Goal: Information Seeking & Learning: Learn about a topic

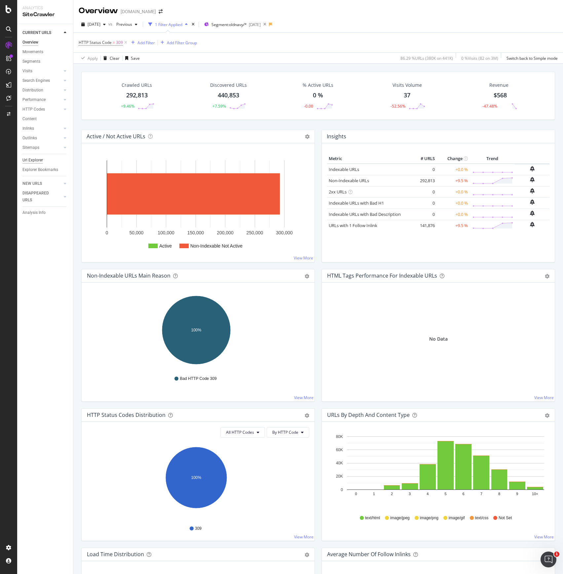
click at [40, 160] on div "Url Explorer" at bounding box center [32, 160] width 20 height 7
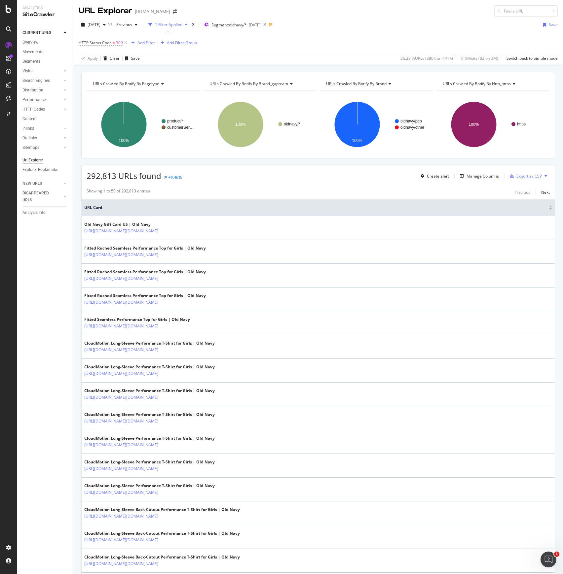
click at [516, 172] on div "Export as CSV" at bounding box center [524, 176] width 35 height 10
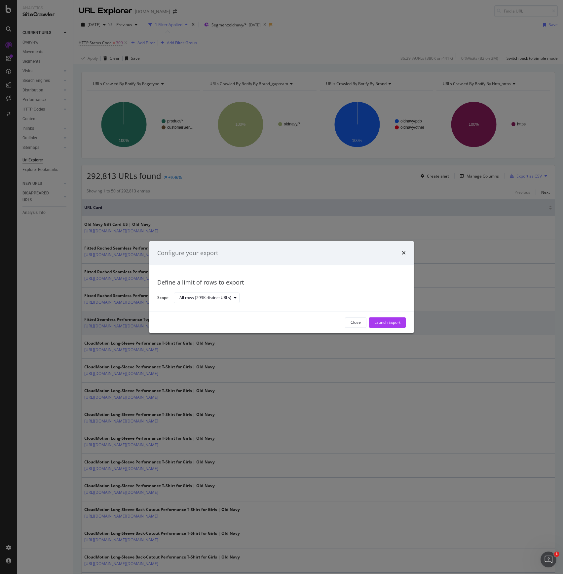
click at [390, 323] on div "Launch Export" at bounding box center [387, 323] width 26 height 6
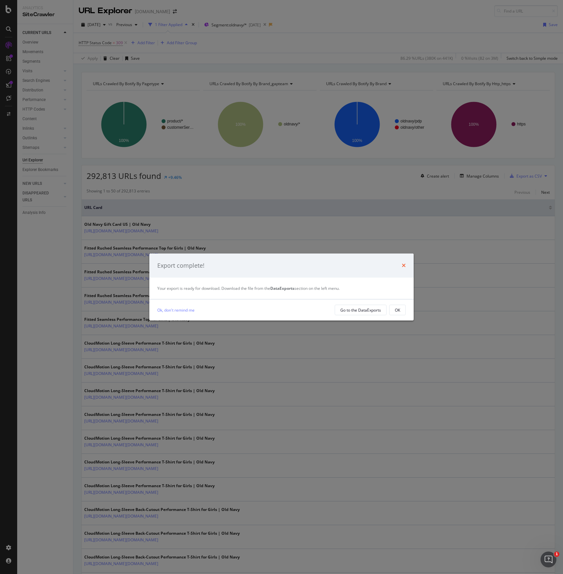
click at [403, 265] on icon "times" at bounding box center [404, 265] width 4 height 5
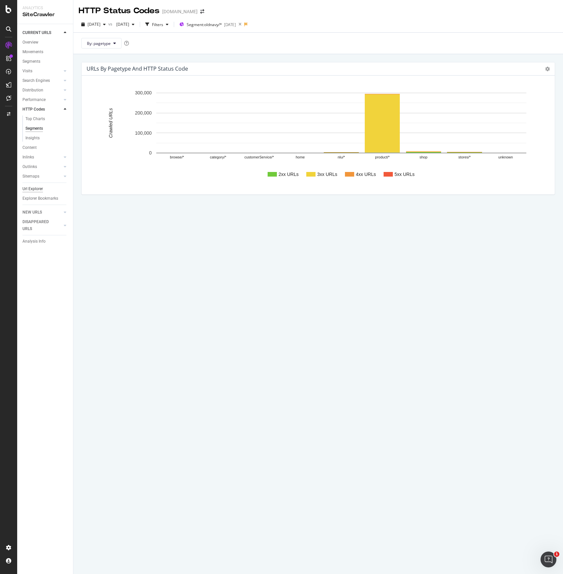
click at [38, 188] on div "Url Explorer" at bounding box center [32, 189] width 20 height 7
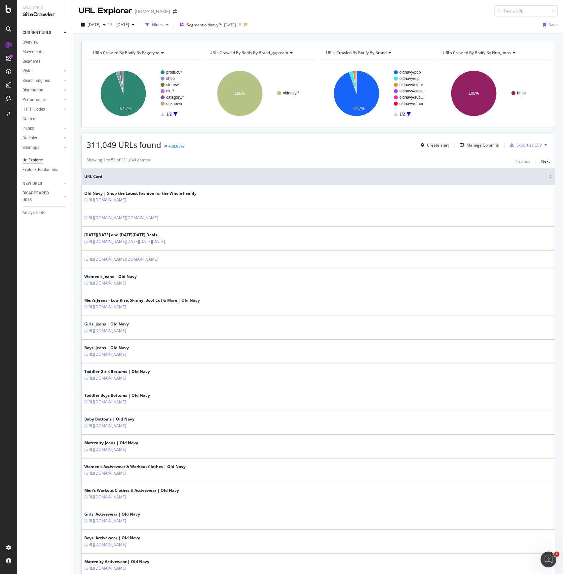
click at [163, 22] on div "Filters" at bounding box center [157, 25] width 11 height 6
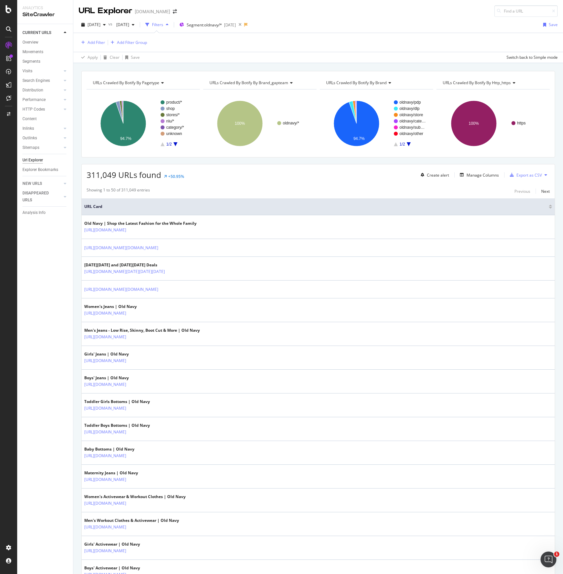
click at [37, 38] on div "Overview Movements Segments Visits Analysis Orphan URLs Search Engines Top Char…" at bounding box center [47, 108] width 51 height 141
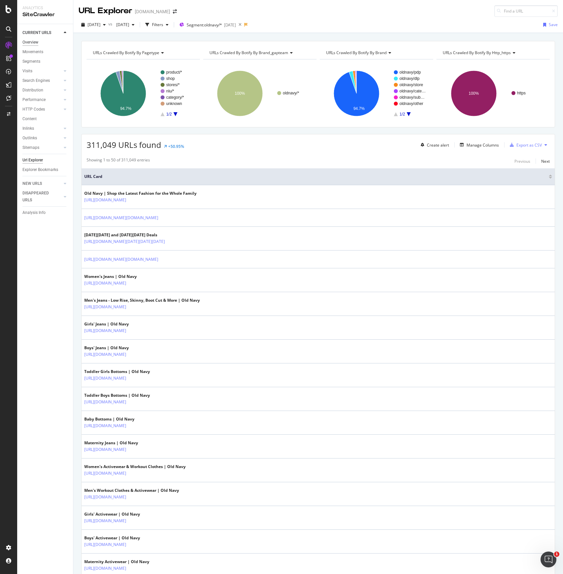
click at [34, 40] on div "Overview" at bounding box center [30, 42] width 16 height 7
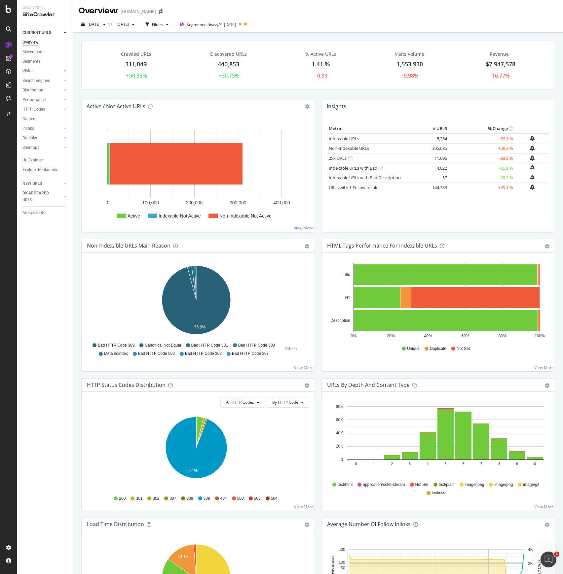
scroll to position [88, 0]
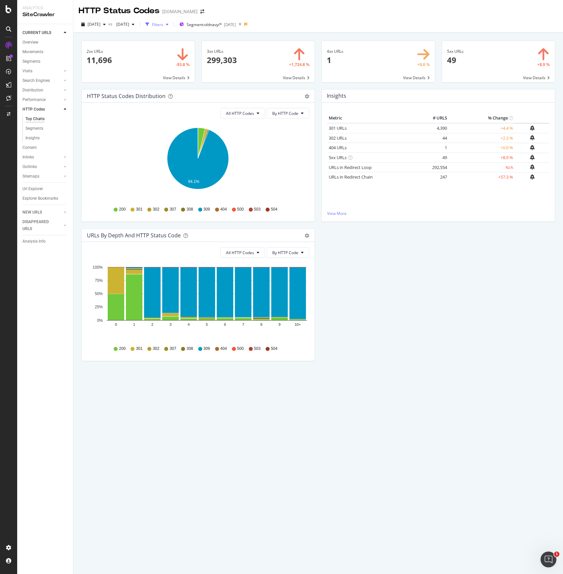
click at [163, 22] on div "Filters" at bounding box center [157, 25] width 11 height 6
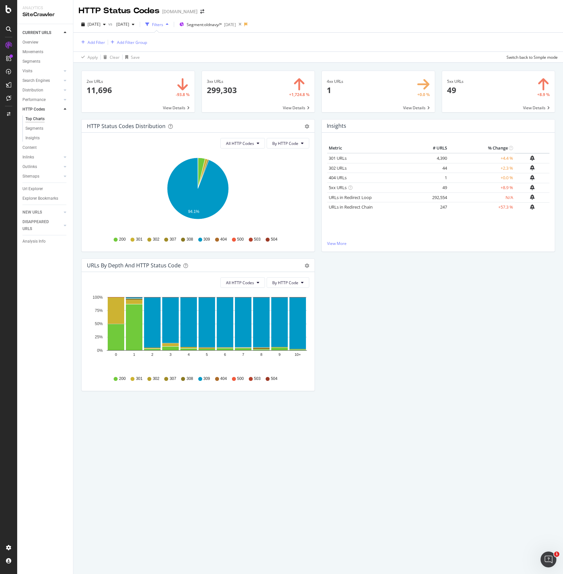
click at [163, 24] on div "Filters" at bounding box center [157, 25] width 11 height 6
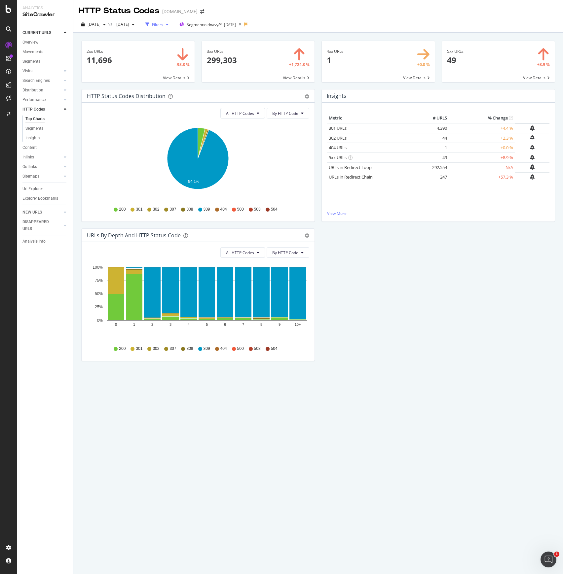
click at [163, 24] on div "Filters" at bounding box center [157, 25] width 11 height 6
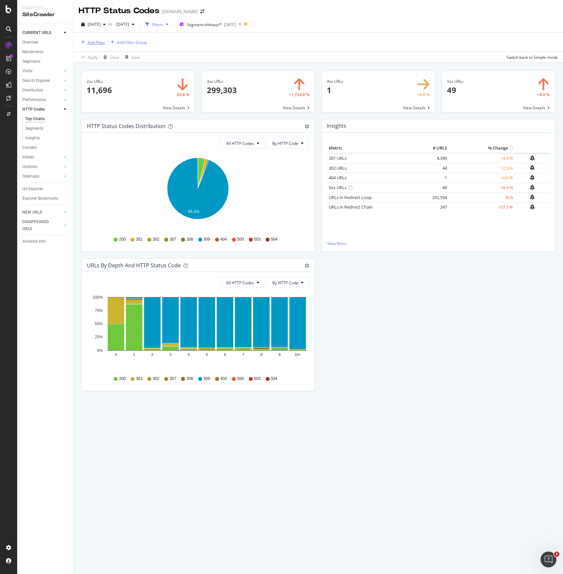
click at [91, 41] on div "Add Filter" at bounding box center [97, 43] width 18 height 6
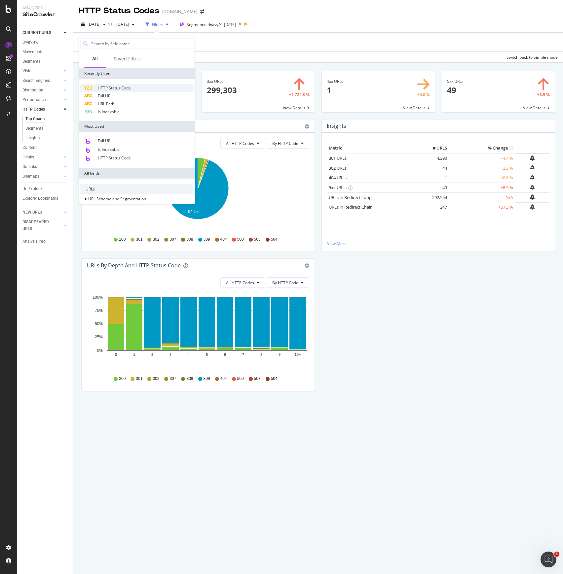
click at [127, 86] on span "HTTP Status Code" at bounding box center [114, 88] width 33 height 6
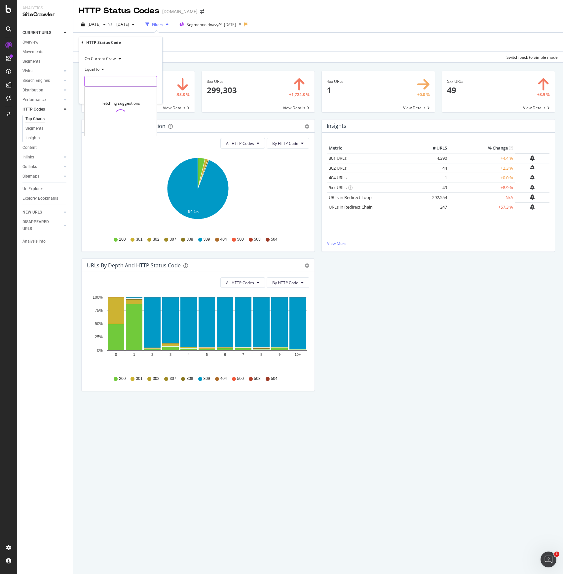
click at [135, 81] on input "number" at bounding box center [120, 81] width 73 height 11
click at [108, 88] on span "309" at bounding box center [108, 90] width 44 height 6
type input "309"
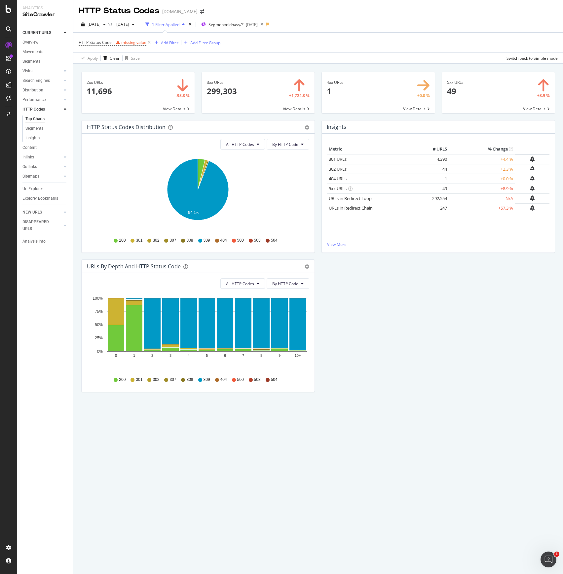
click at [183, 50] on div "HTTP Status Code = missing value Add Filter Add Filter Group" at bounding box center [318, 43] width 479 height 20
click at [128, 41] on div "missing value" at bounding box center [133, 43] width 25 height 6
click at [102, 69] on icon at bounding box center [101, 69] width 5 height 4
click at [105, 68] on div "Equal to" at bounding box center [120, 68] width 73 height 11
click at [119, 58] on icon at bounding box center [119, 58] width 5 height 4
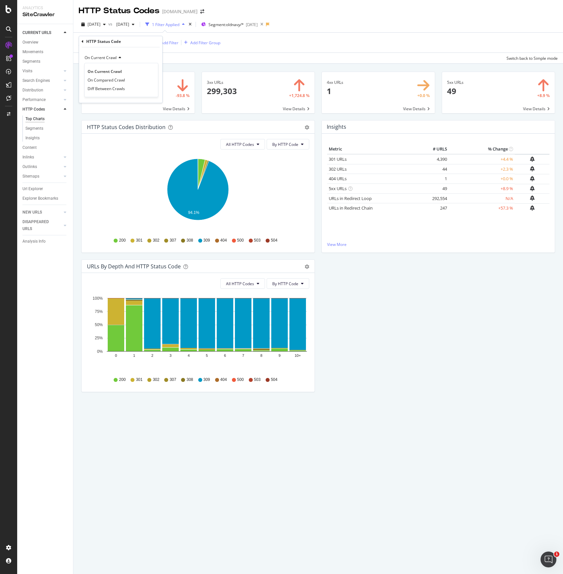
click at [120, 57] on icon at bounding box center [119, 58] width 5 height 4
click at [82, 41] on icon at bounding box center [83, 42] width 2 height 4
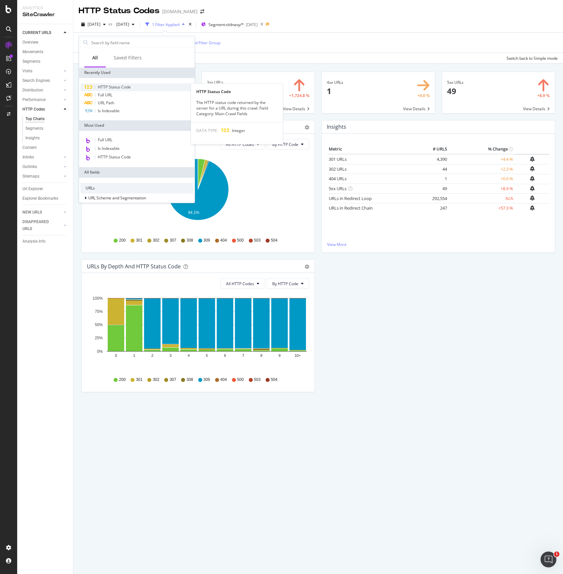
click at [115, 84] on span "HTTP Status Code" at bounding box center [114, 87] width 33 height 6
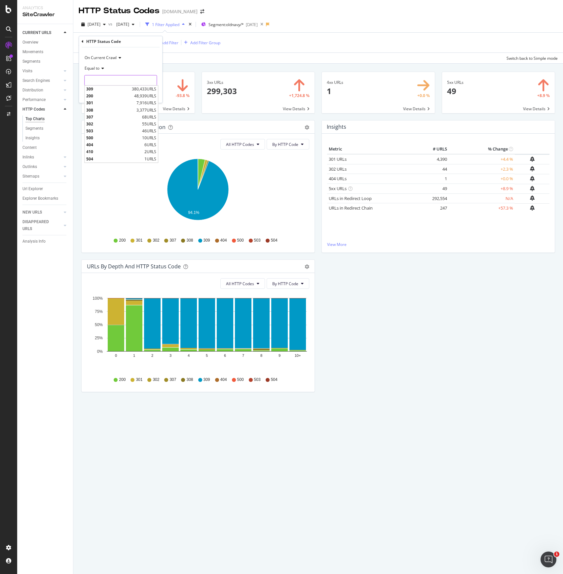
click at [145, 79] on input "number" at bounding box center [120, 80] width 73 height 11
click at [98, 68] on span "Equal to" at bounding box center [92, 69] width 15 height 6
click at [103, 132] on span "Between" at bounding box center [96, 134] width 16 height 6
click at [106, 79] on input "0" at bounding box center [120, 80] width 73 height 11
type input "3"
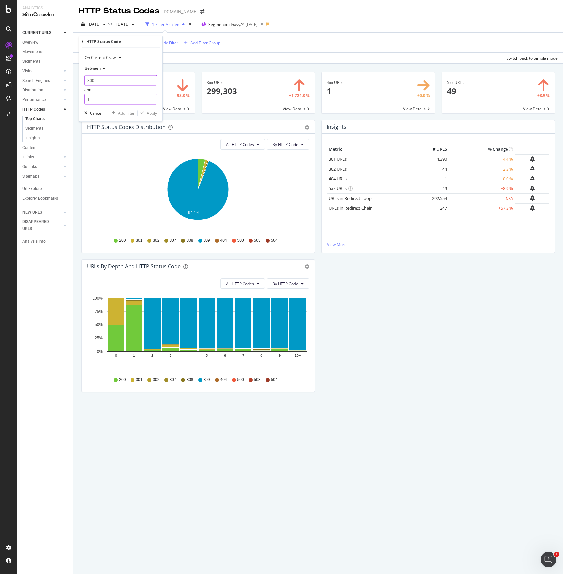
type input "300"
click at [105, 97] on input "1" at bounding box center [120, 99] width 73 height 11
type input "399"
click at [150, 112] on div "Apply" at bounding box center [152, 113] width 10 height 6
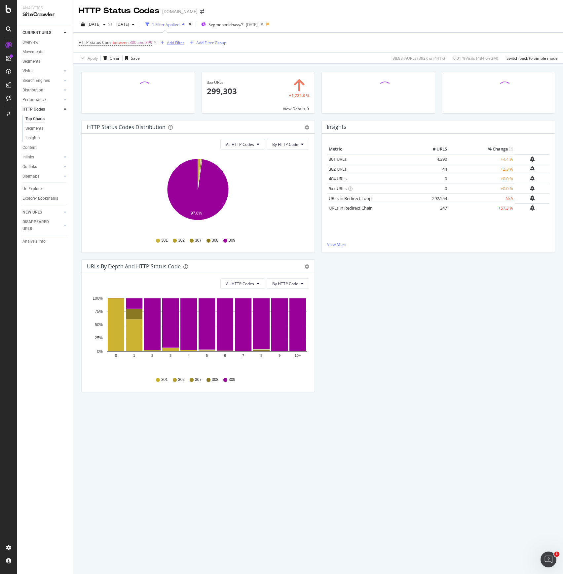
click at [181, 41] on div "Add Filter" at bounding box center [176, 43] width 18 height 6
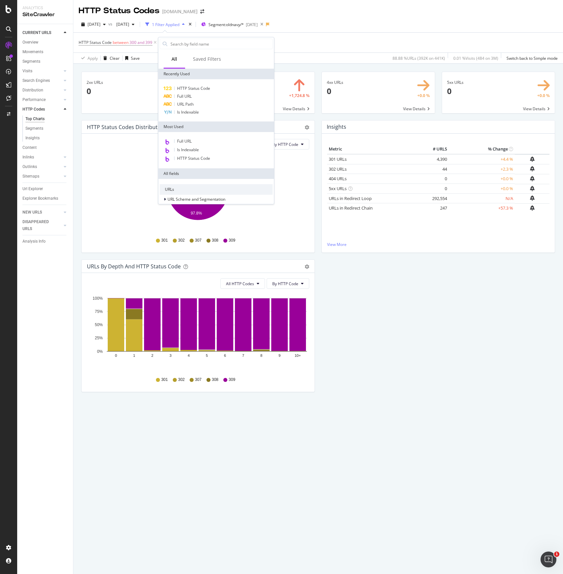
click at [301, 43] on div "HTTP Status Code between 300 and 399 Add Filter Add Filter Group" at bounding box center [318, 43] width 479 height 20
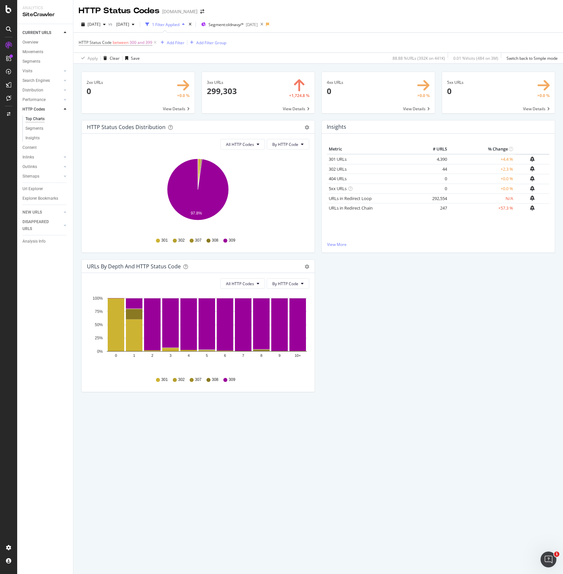
click at [184, 41] on div "Add Filter Add Filter Group" at bounding box center [192, 43] width 68 height 8
click at [180, 43] on div "Add Filter" at bounding box center [176, 43] width 18 height 6
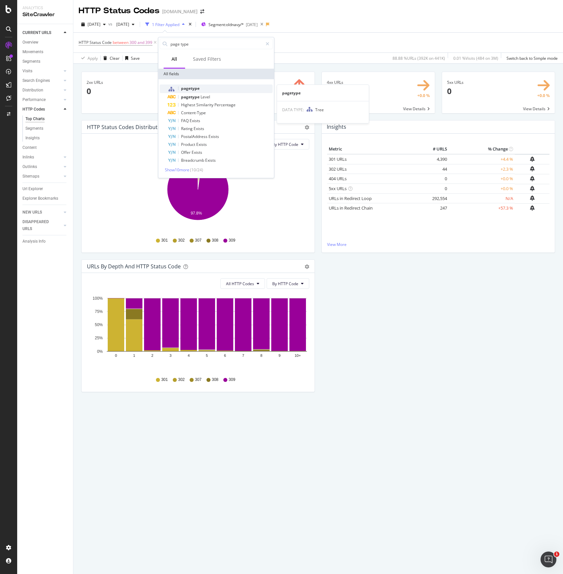
type input "page type"
click at [198, 86] on span "pagetype" at bounding box center [190, 89] width 18 height 6
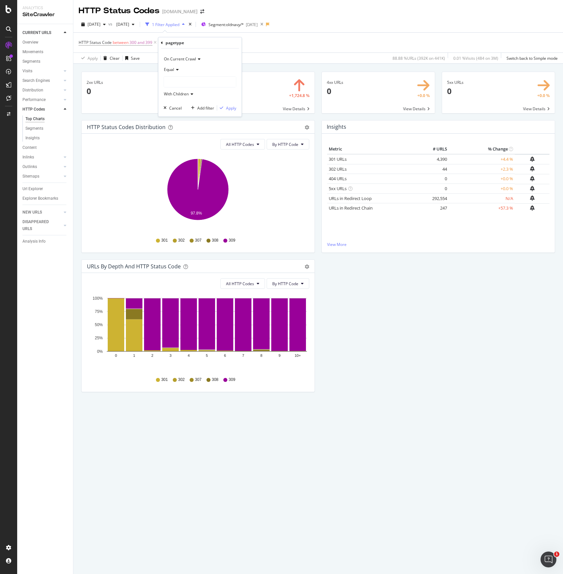
click at [173, 70] on span "Equal" at bounding box center [169, 70] width 10 height 6
click at [201, 70] on div "Equal" at bounding box center [199, 69] width 73 height 11
click at [183, 108] on div "Cancel Add filter Apply" at bounding box center [198, 108] width 75 height 7
click at [161, 42] on icon at bounding box center [162, 43] width 2 height 4
click at [300, 49] on div "HTTP Status Code between 300 and 399 Add Filter Add Filter Group" at bounding box center [318, 43] width 479 height 20
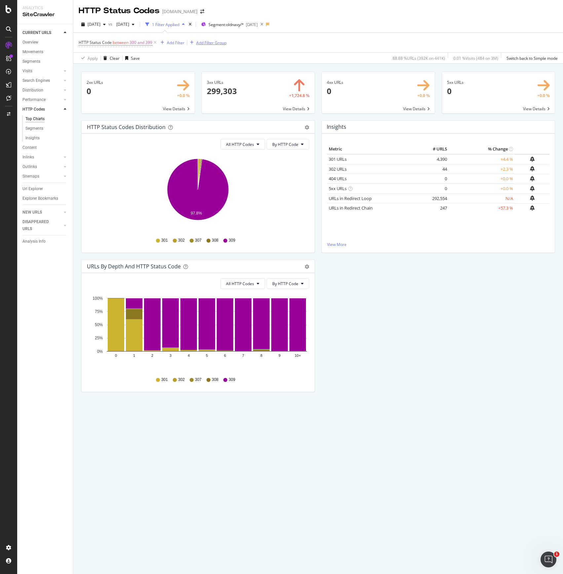
click at [211, 44] on div "Add Filter Group" at bounding box center [211, 43] width 30 height 6
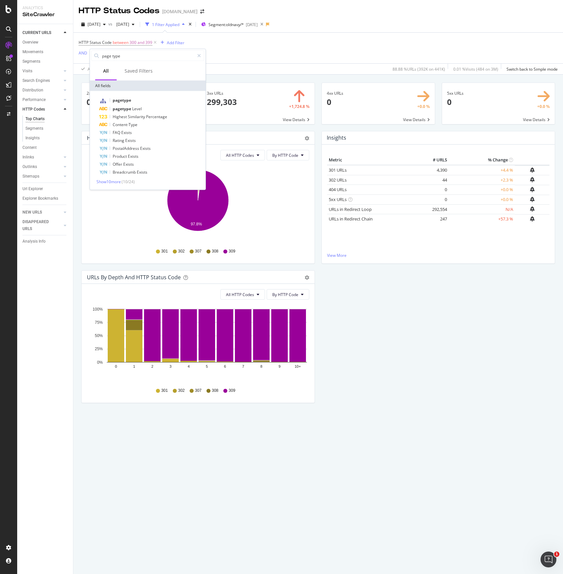
click at [238, 44] on div "HTTP Status Code between 300 and 399 Add Filter AND Add Filter" at bounding box center [318, 48] width 479 height 31
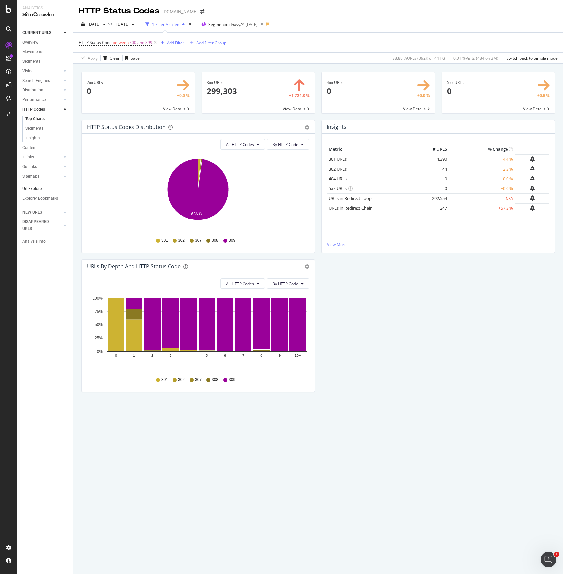
click at [36, 188] on div "Url Explorer" at bounding box center [32, 189] width 20 height 7
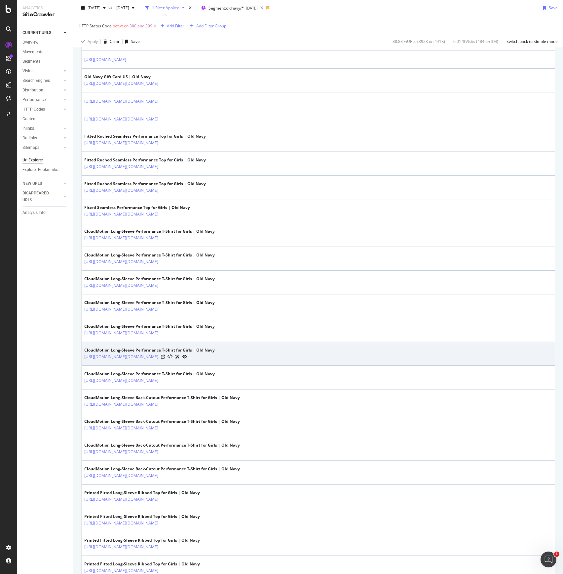
scroll to position [220, 0]
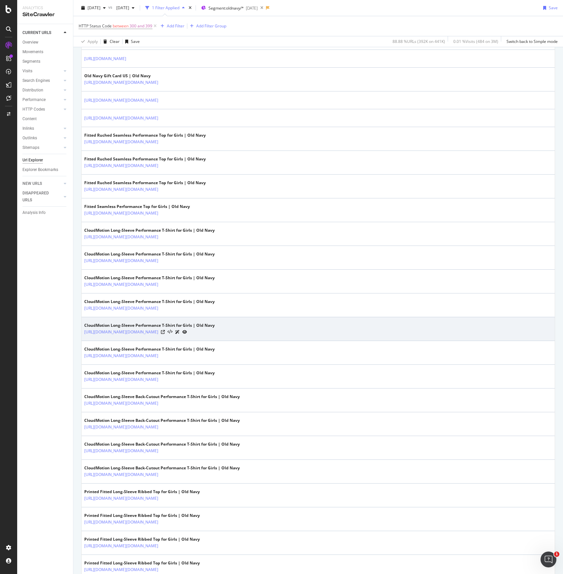
drag, startPoint x: 223, startPoint y: 331, endPoint x: 82, endPoint y: 333, distance: 140.7
click at [82, 333] on td "CloudMotion Long-Sleeve Performance T-Shirt for Girls | Old Navy https://oldnav…" at bounding box center [318, 329] width 473 height 24
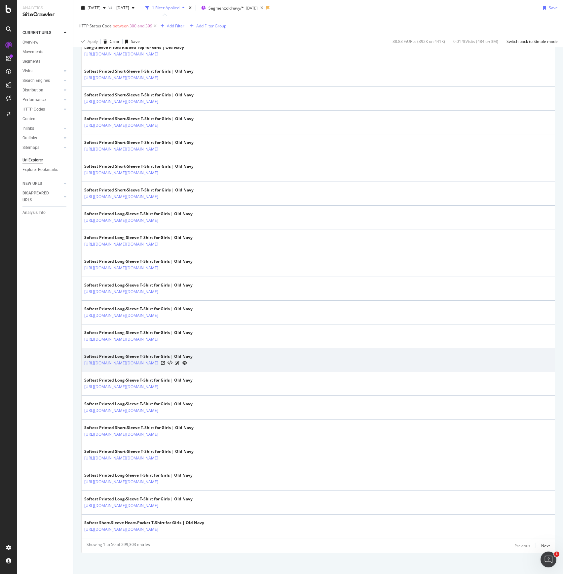
scroll to position [831, 0]
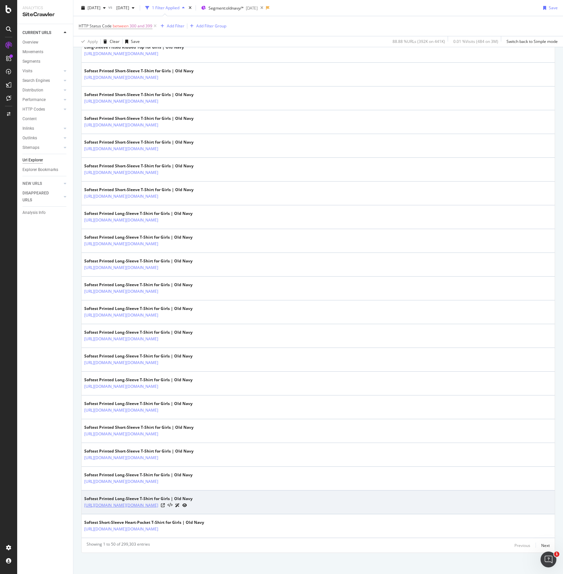
drag, startPoint x: 223, startPoint y: 504, endPoint x: 146, endPoint y: 502, distance: 77.6
click at [144, 504] on div "[URL][DOMAIN_NAME][DOMAIN_NAME]" at bounding box center [138, 505] width 108 height 7
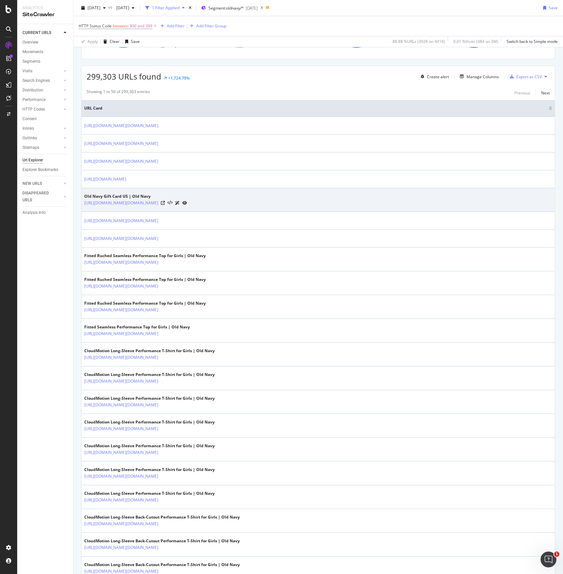
scroll to position [83, 0]
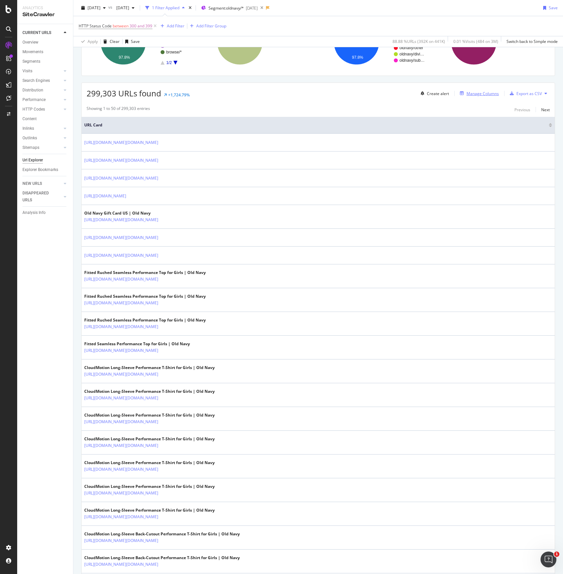
click at [469, 93] on div "Manage Columns" at bounding box center [482, 94] width 32 height 6
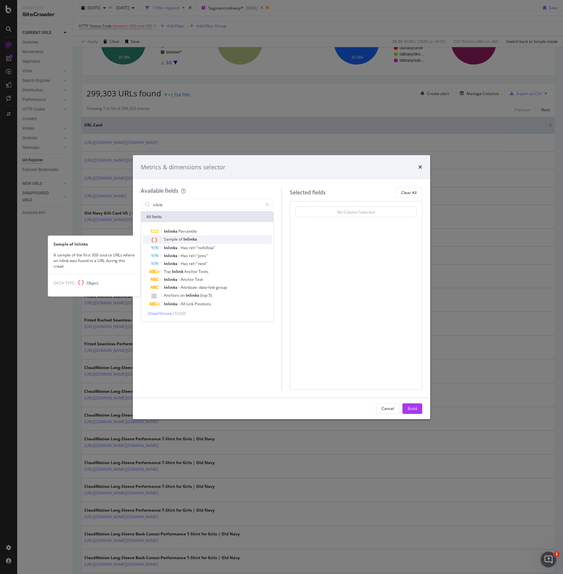
type input "inlink"
click at [188, 238] on span "Inlinks" at bounding box center [190, 239] width 14 height 6
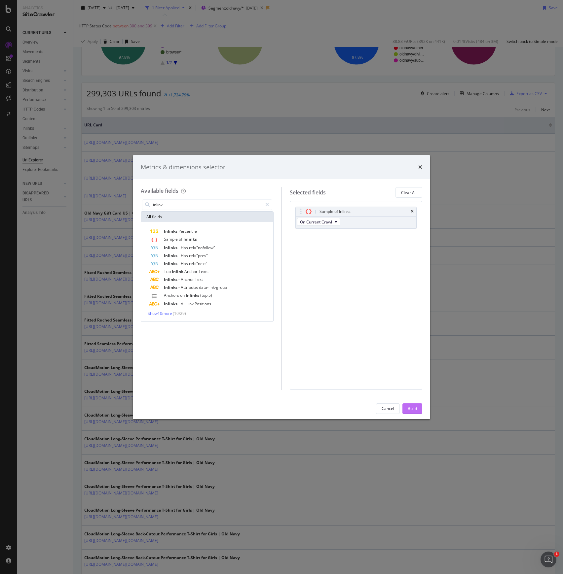
click at [416, 408] on div "Build" at bounding box center [412, 409] width 9 height 6
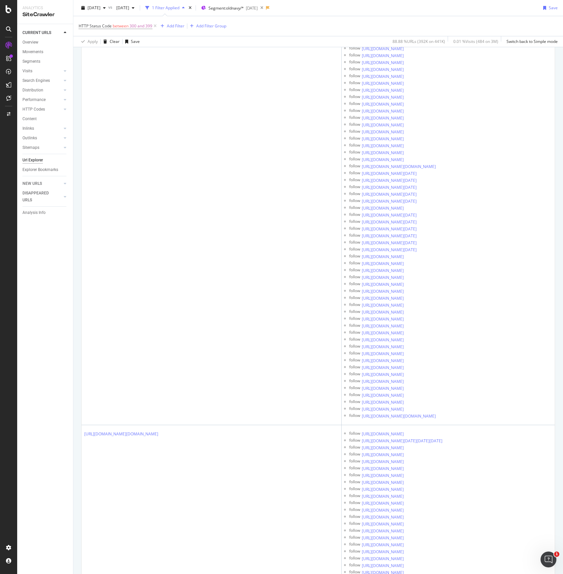
scroll to position [114, 0]
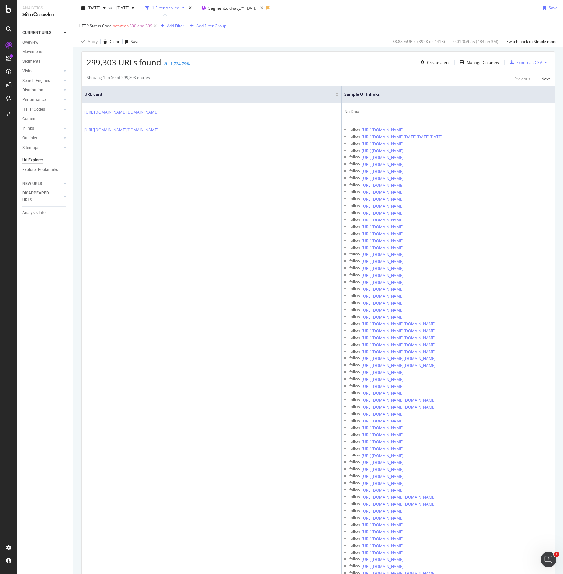
click at [178, 25] on div "Add Filter" at bounding box center [176, 26] width 18 height 6
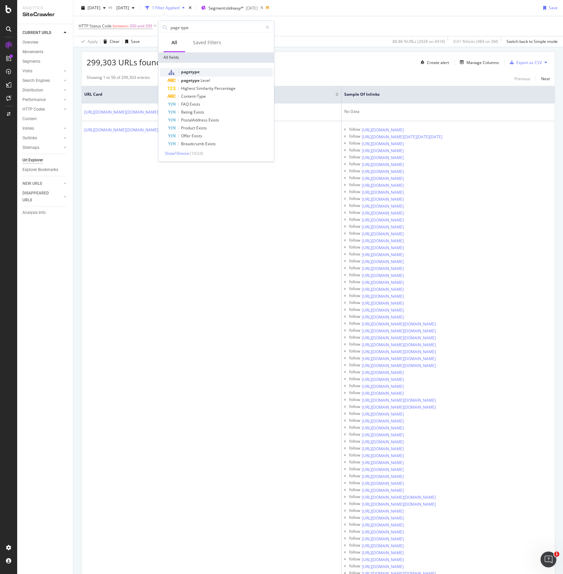
click at [198, 71] on span "pagetype" at bounding box center [190, 72] width 18 height 6
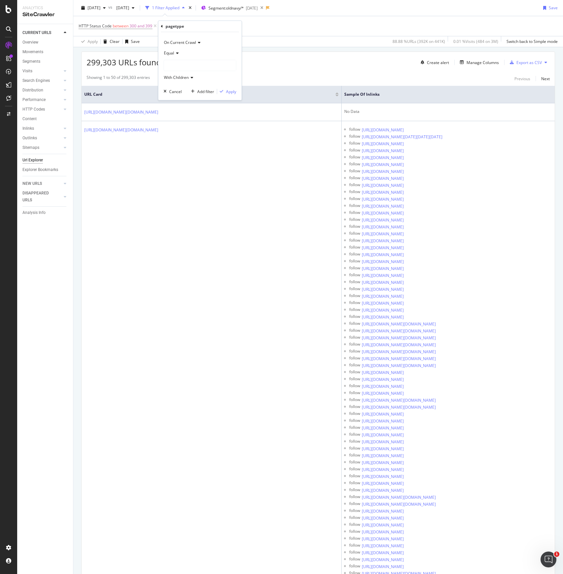
click at [177, 51] on icon at bounding box center [176, 53] width 5 height 4
click at [194, 43] on span "On Current Crawl" at bounding box center [180, 43] width 32 height 6
click at [210, 44] on div "On Current Crawl" at bounding box center [199, 42] width 73 height 11
click at [181, 77] on span "With Children" at bounding box center [176, 78] width 25 height 6
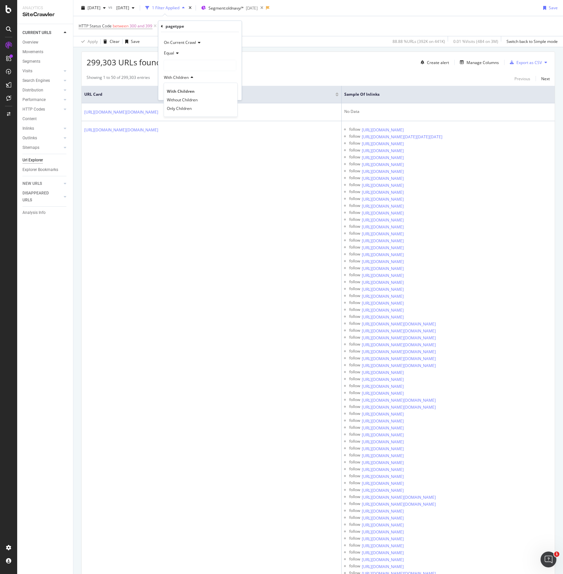
click at [197, 64] on div at bounding box center [200, 65] width 72 height 11
click at [182, 77] on span "product" at bounding box center [177, 78] width 14 height 6
click at [224, 75] on span "Select" at bounding box center [223, 78] width 12 height 6
click at [229, 89] on div "Apply" at bounding box center [231, 92] width 10 height 6
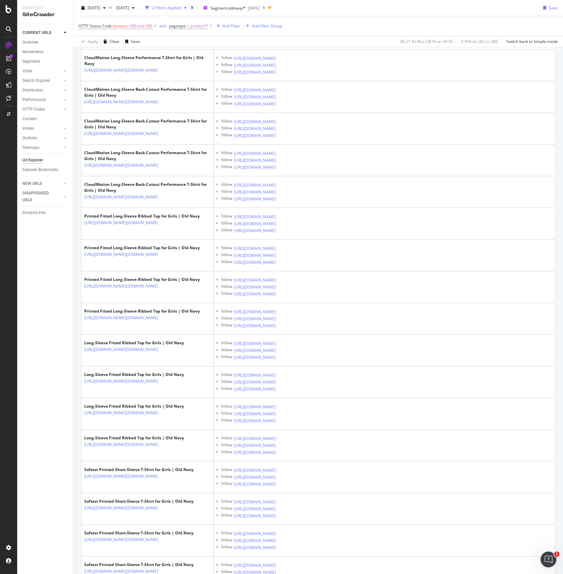
scroll to position [2686, 0]
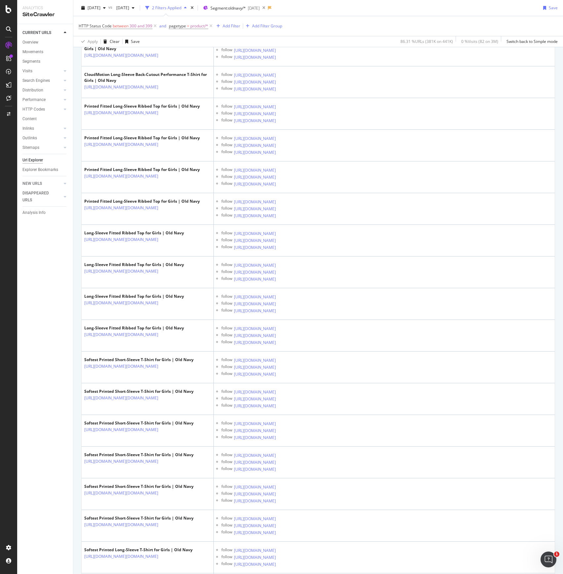
drag, startPoint x: 187, startPoint y: 352, endPoint x: 59, endPoint y: 377, distance: 130.7
click at [51, 380] on div "CURRENT URLS Overview Movements Segments Visits Analysis Orphan URLs Search Eng…" at bounding box center [45, 299] width 56 height 550
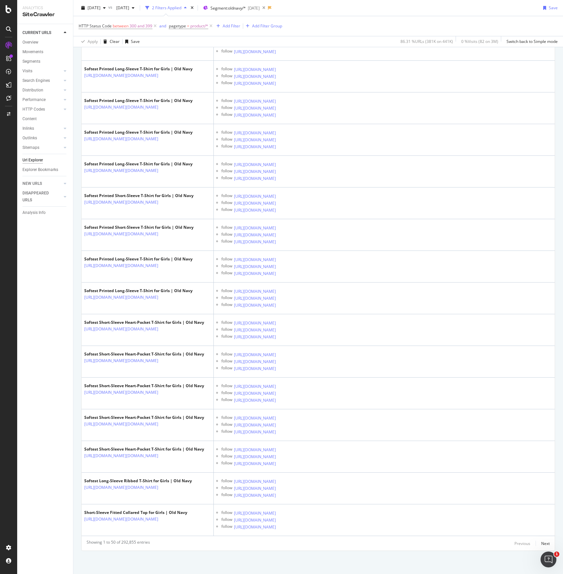
scroll to position [3917, 0]
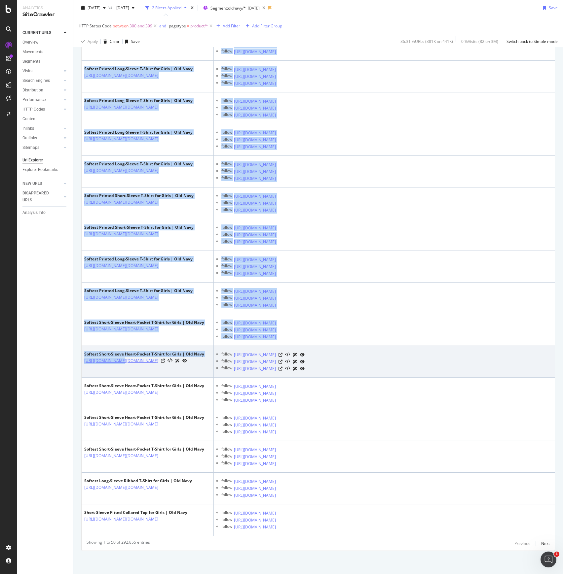
drag, startPoint x: 78, startPoint y: 362, endPoint x: 116, endPoint y: 364, distance: 38.7
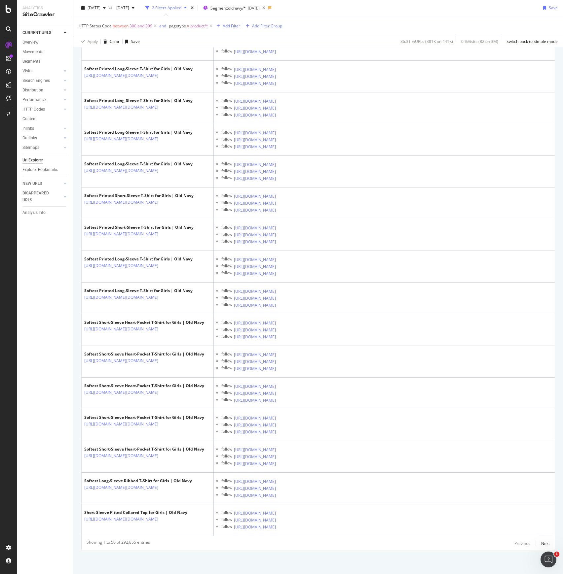
click at [68, 363] on div "CURRENT URLS Overview Movements Segments Visits Analysis Orphan URLs Search Eng…" at bounding box center [45, 299] width 56 height 550
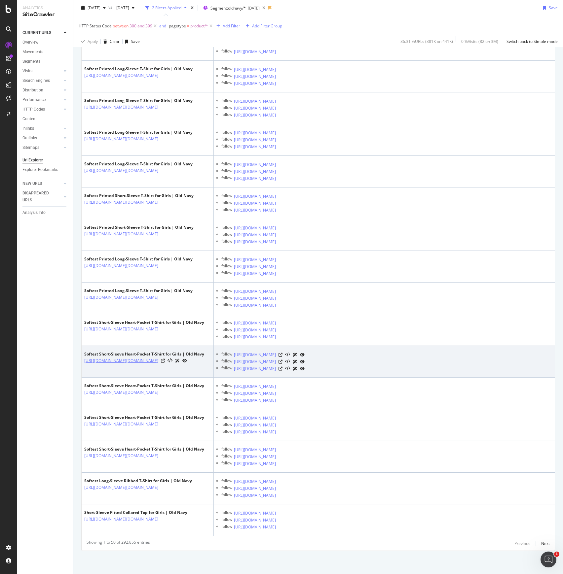
drag, startPoint x: 83, startPoint y: 359, endPoint x: 129, endPoint y: 367, distance: 47.3
click at [129, 367] on td "Softest Short-Sleeve Heart-Pocket T-Shirt for Girls | Old Navy https://oldnavy.…" at bounding box center [148, 362] width 132 height 32
copy link "[URL][DOMAIN_NAME][DOMAIN_NAME]"
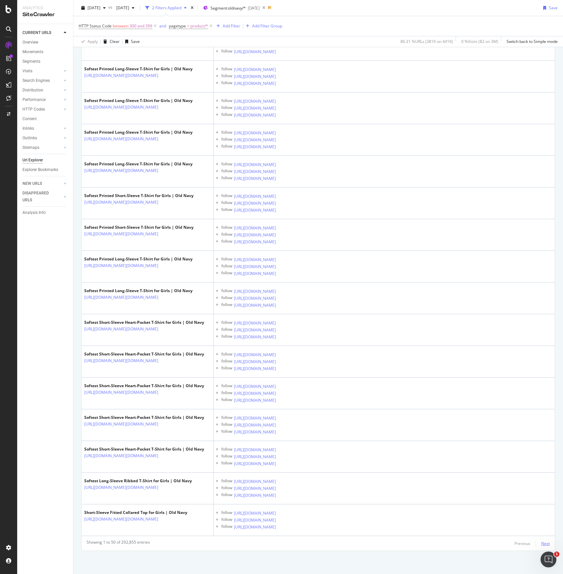
click at [541, 541] on div "Next" at bounding box center [545, 544] width 9 height 6
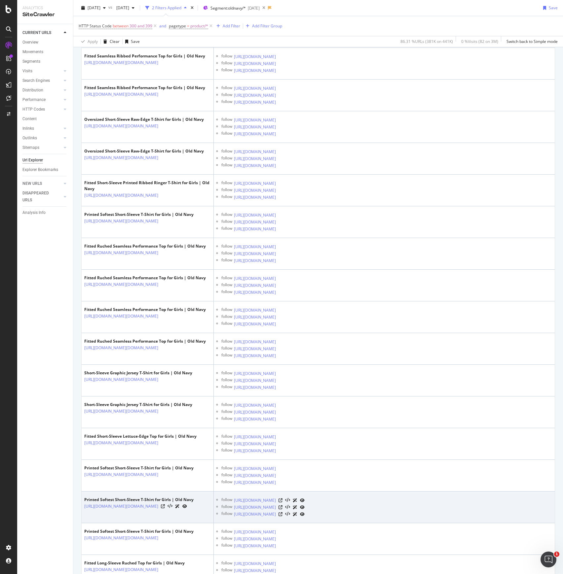
scroll to position [1268, 0]
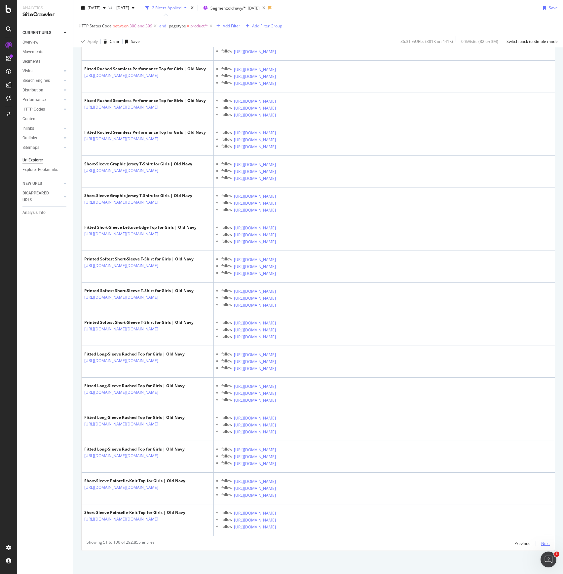
click at [541, 544] on div "Next" at bounding box center [545, 544] width 9 height 6
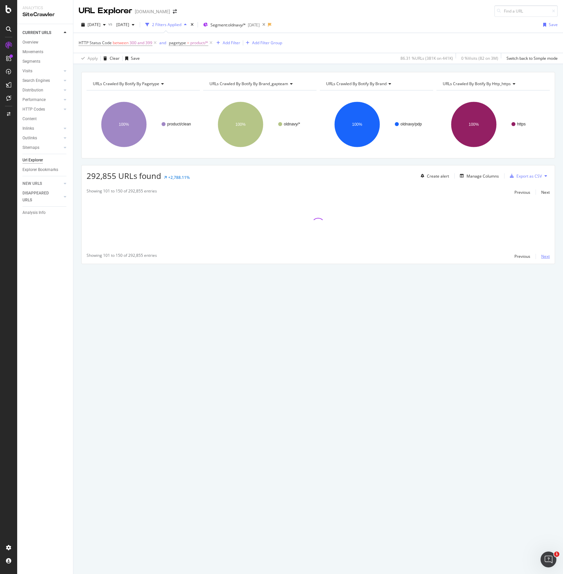
scroll to position [0, 0]
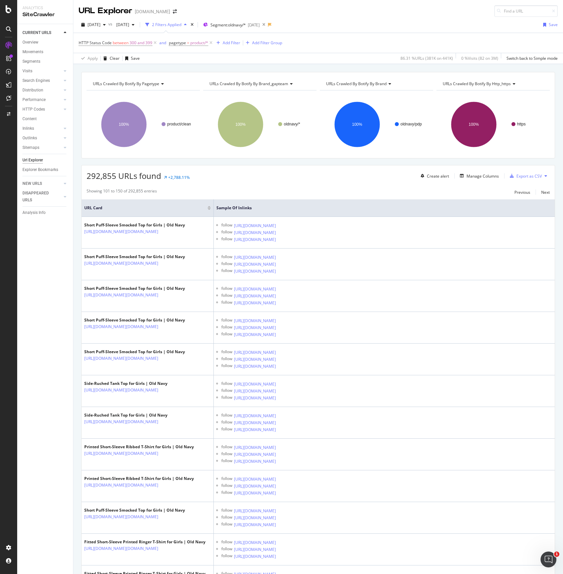
click at [542, 175] on button at bounding box center [546, 176] width 8 height 11
click at [508, 175] on span "Export XML Sitemaps" at bounding box center [509, 176] width 39 height 6
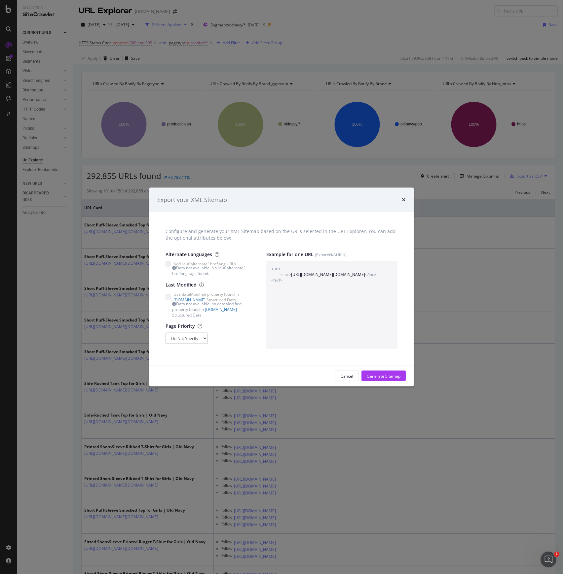
click at [407, 194] on div "Export your XML Sitemap" at bounding box center [281, 200] width 264 height 24
click at [403, 198] on icon "times" at bounding box center [404, 199] width 4 height 5
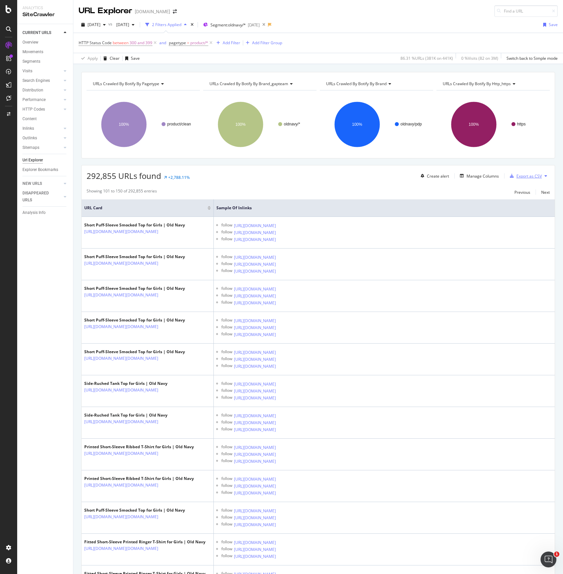
click at [516, 176] on div "Export as CSV" at bounding box center [528, 176] width 25 height 6
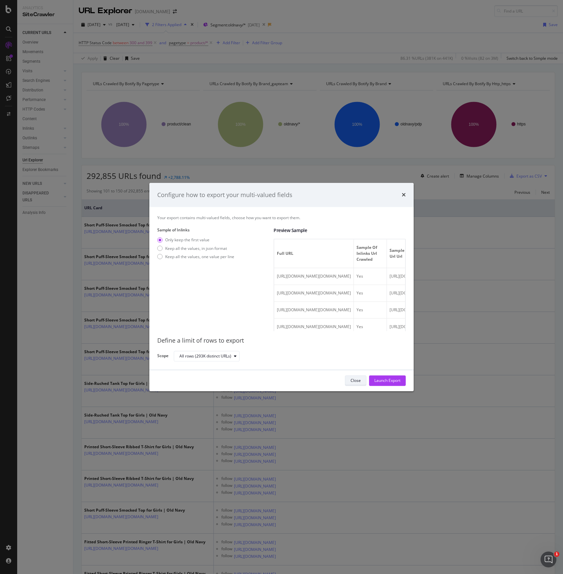
drag, startPoint x: 398, startPoint y: 379, endPoint x: 355, endPoint y: 380, distance: 42.6
click at [354, 380] on div "Close Launch Export" at bounding box center [375, 381] width 61 height 11
click at [356, 380] on div "Close" at bounding box center [355, 381] width 10 height 6
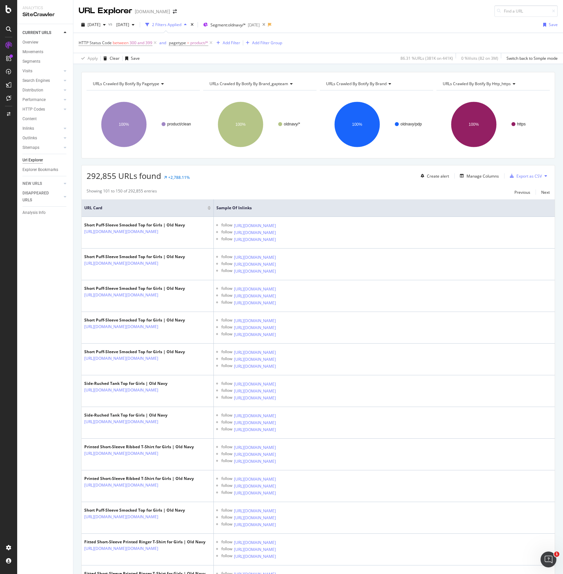
click at [526, 169] on div "292,855 URLs found +2,788.11% Create alert Manage Columns Export as CSV" at bounding box center [318, 173] width 473 height 16
click at [526, 173] on div "Export as CSV" at bounding box center [528, 176] width 25 height 6
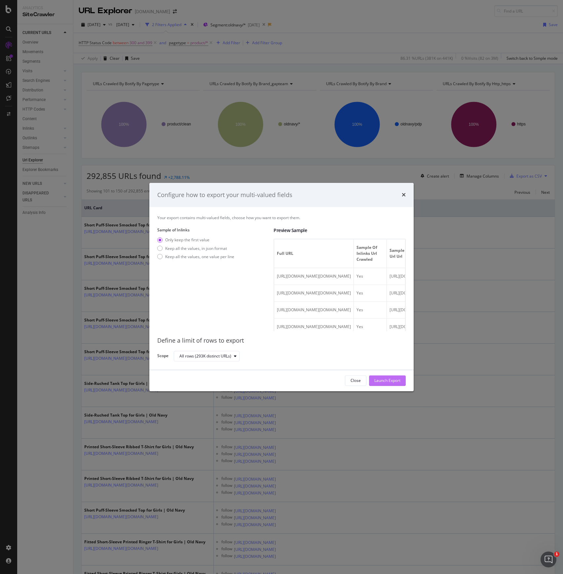
click at [380, 379] on div "Launch Export" at bounding box center [387, 381] width 26 height 6
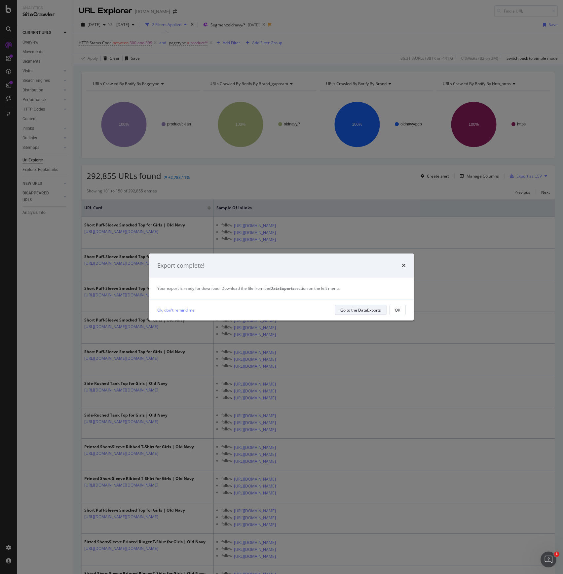
click at [370, 309] on div "Go to the DataExports" at bounding box center [360, 310] width 41 height 6
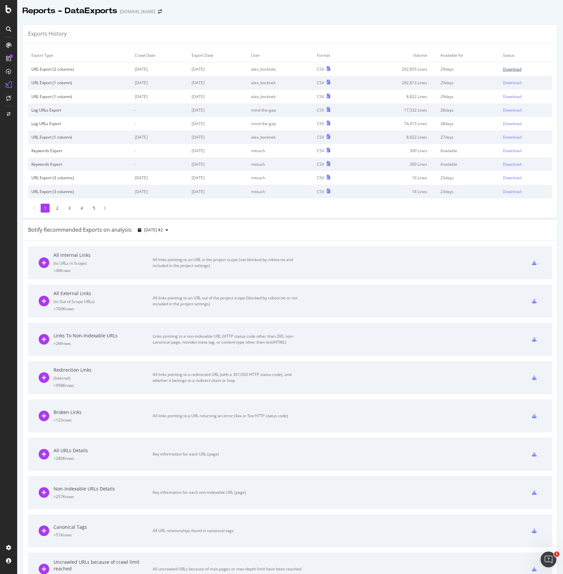
click at [503, 68] on div "Download" at bounding box center [512, 69] width 18 height 6
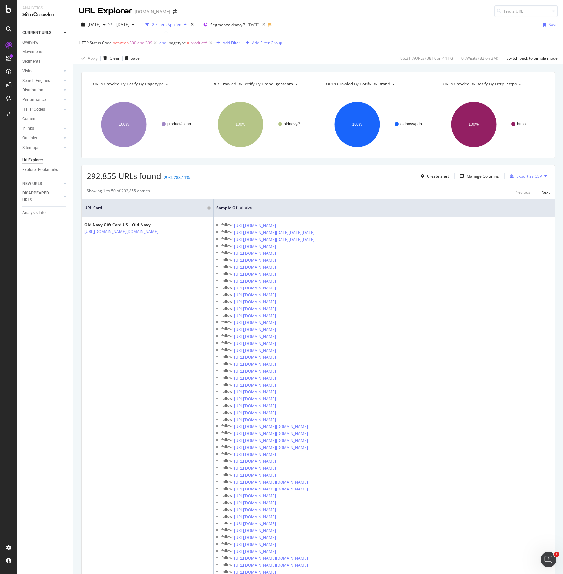
click at [233, 42] on div "Add Filter" at bounding box center [232, 43] width 18 height 6
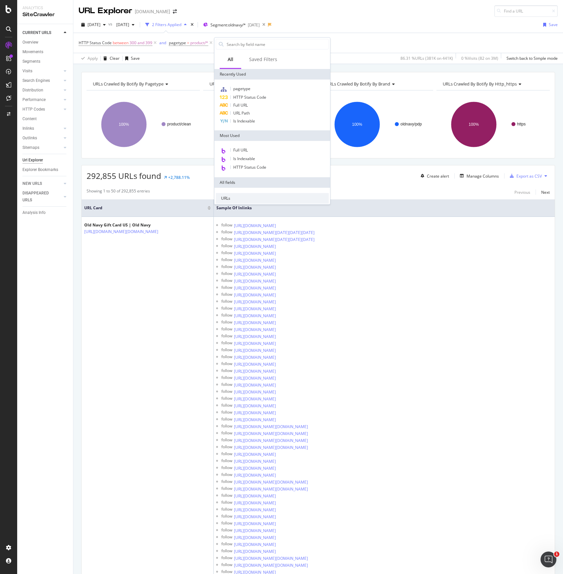
click at [180, 140] on rect "A chart." at bounding box center [143, 124] width 113 height 57
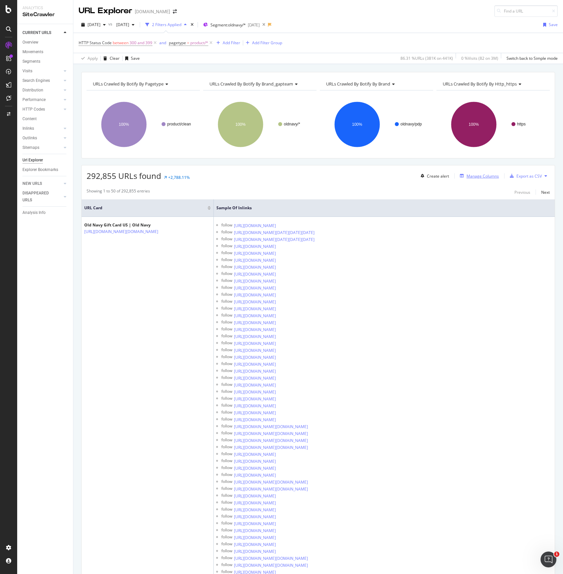
click at [487, 177] on div "Manage Columns" at bounding box center [482, 176] width 32 height 6
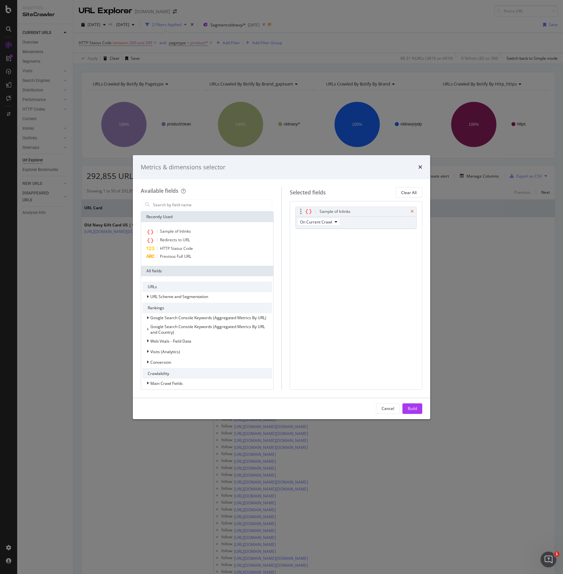
click at [412, 211] on icon "times" at bounding box center [412, 212] width 3 height 4
click at [257, 205] on input "modal" at bounding box center [212, 205] width 120 height 10
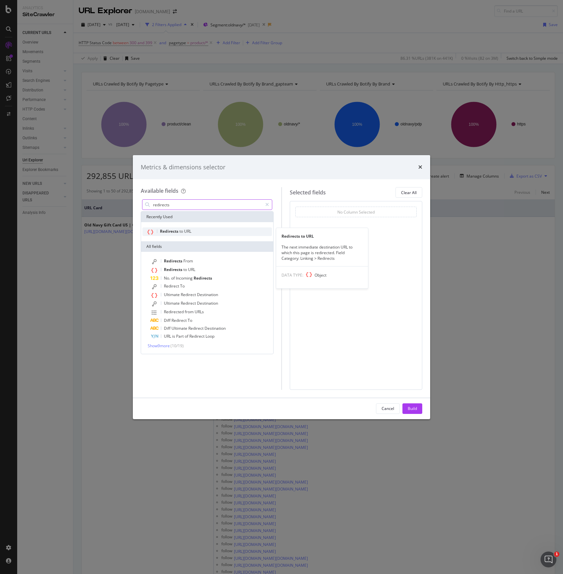
type input "redirects"
click at [184, 230] on span "URL" at bounding box center [187, 232] width 7 height 6
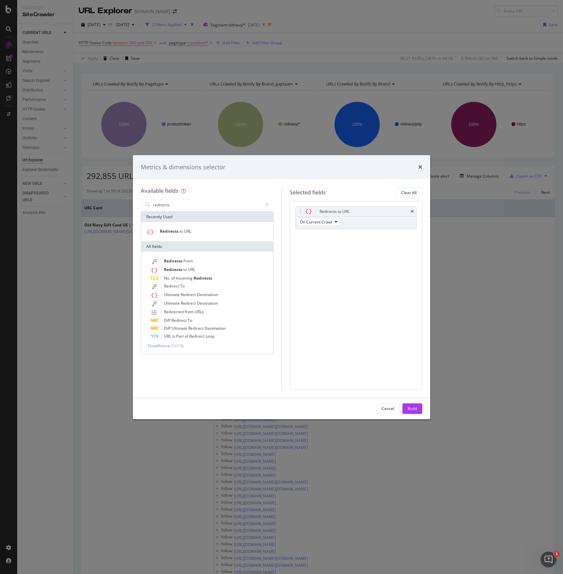
drag, startPoint x: 413, startPoint y: 405, endPoint x: 416, endPoint y: 407, distance: 3.6
click at [414, 406] on div "Build" at bounding box center [412, 409] width 9 height 10
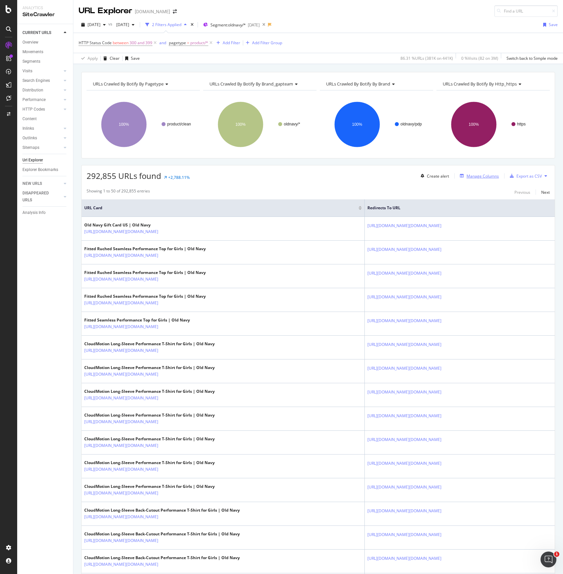
click at [487, 177] on div "Manage Columns" at bounding box center [482, 176] width 32 height 6
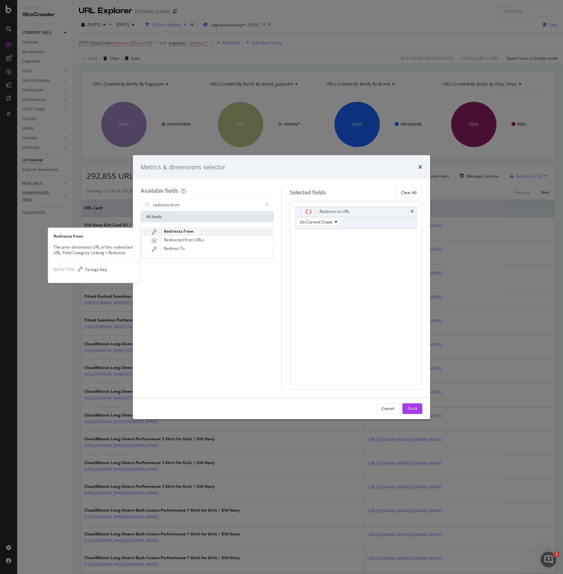
type input "redirects from"
click at [184, 230] on span "From" at bounding box center [188, 232] width 10 height 6
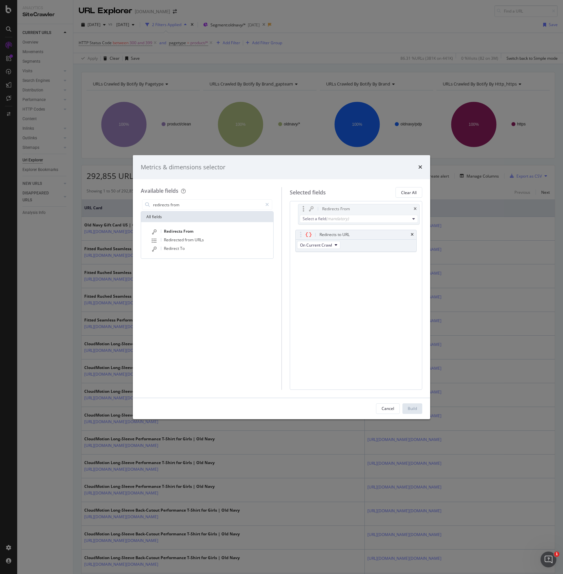
drag, startPoint x: 327, startPoint y: 238, endPoint x: 330, endPoint y: 210, distance: 27.6
click at [330, 210] on body "Analytics SiteCrawler CURRENT URLS Overview Movements Segments Visits Analysis …" at bounding box center [281, 287] width 563 height 574
click at [369, 221] on div "Select a field (mandatory)" at bounding box center [353, 222] width 107 height 6
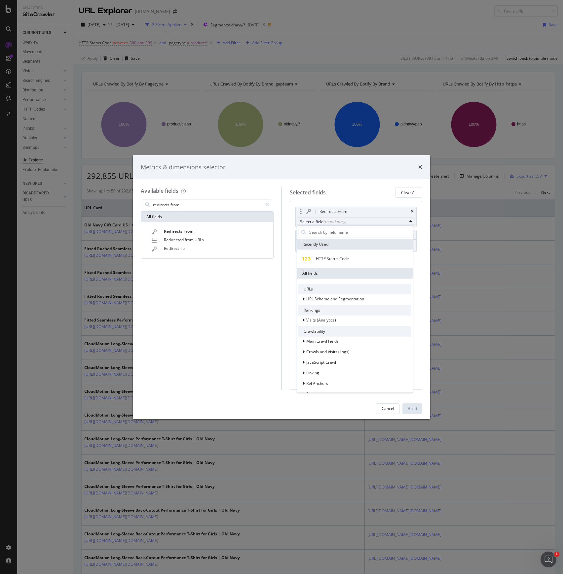
click at [315, 287] on div "URLs" at bounding box center [354, 289] width 113 height 11
click at [309, 287] on div "URLs" at bounding box center [354, 289] width 113 height 11
click at [342, 229] on input "modal" at bounding box center [359, 233] width 102 height 10
click at [385, 220] on div "Select a field (mandatory)" at bounding box center [353, 222] width 107 height 6
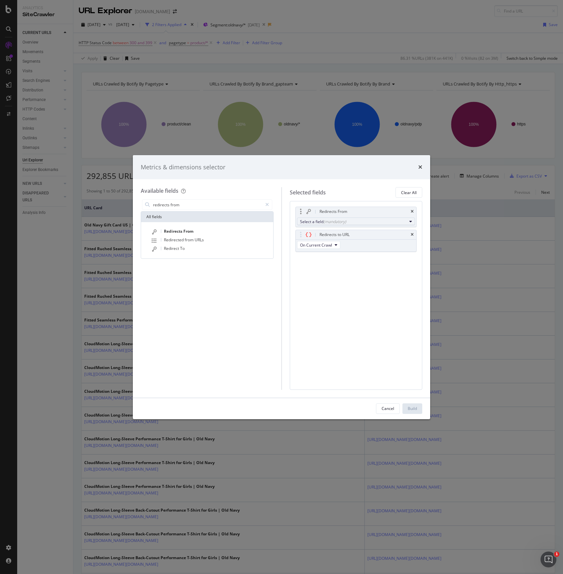
click at [400, 220] on div "Select a field (mandatory)" at bounding box center [353, 222] width 107 height 6
click at [197, 241] on span "URLs" at bounding box center [199, 240] width 9 height 6
click at [414, 210] on div "Redirects From" at bounding box center [356, 211] width 121 height 9
click at [413, 211] on icon "times" at bounding box center [412, 212] width 3 height 4
click at [412, 407] on div "Build" at bounding box center [412, 409] width 9 height 6
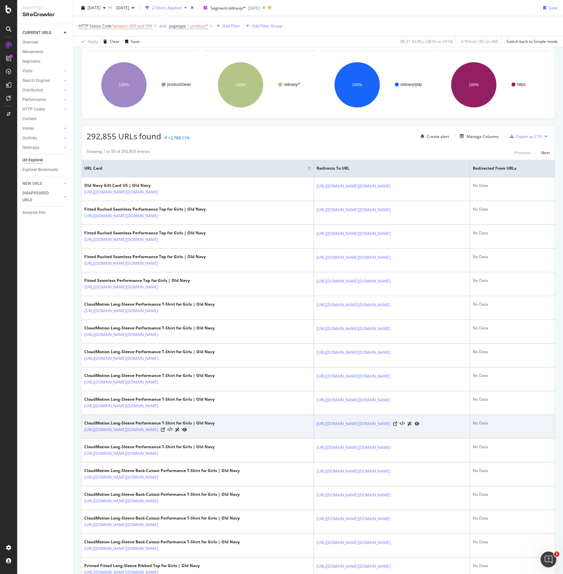
scroll to position [88, 0]
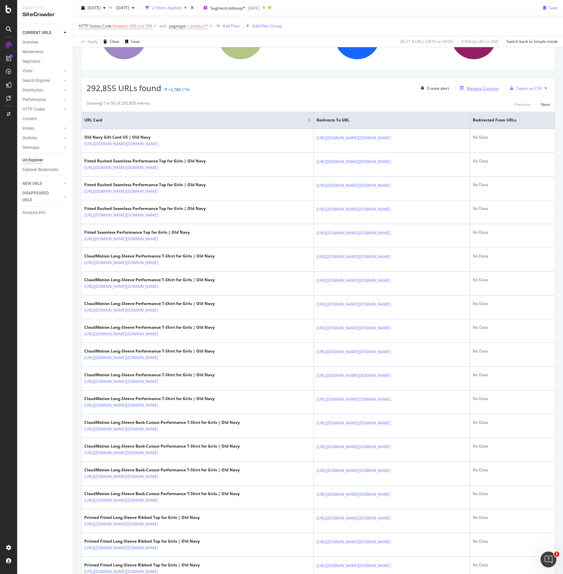
click at [466, 86] on div "Manage Columns" at bounding box center [482, 89] width 32 height 6
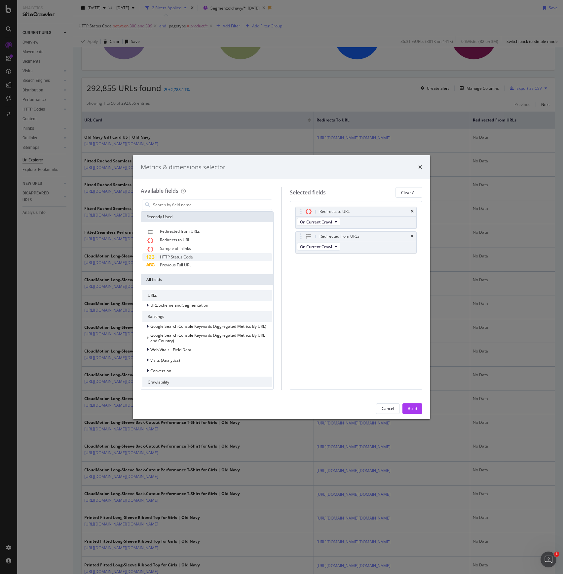
click at [192, 258] on span "HTTP Status Code" at bounding box center [176, 257] width 33 height 6
drag, startPoint x: 341, startPoint y: 262, endPoint x: 338, endPoint y: 215, distance: 47.0
click at [338, 215] on body "Analytics SiteCrawler CURRENT URLS Overview Movements Segments Visits Analysis …" at bounding box center [281, 287] width 563 height 574
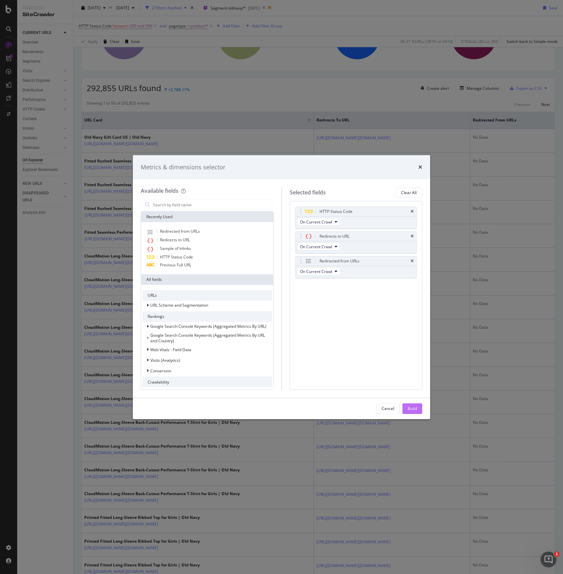
click at [414, 411] on div "Build" at bounding box center [412, 409] width 9 height 6
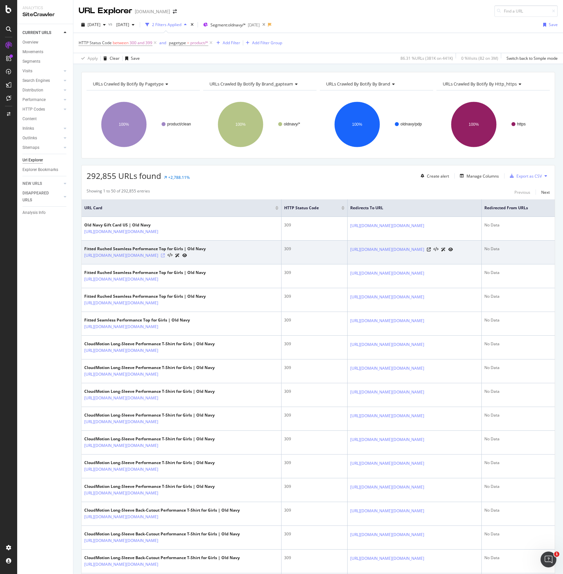
click at [165, 257] on icon at bounding box center [163, 256] width 4 height 4
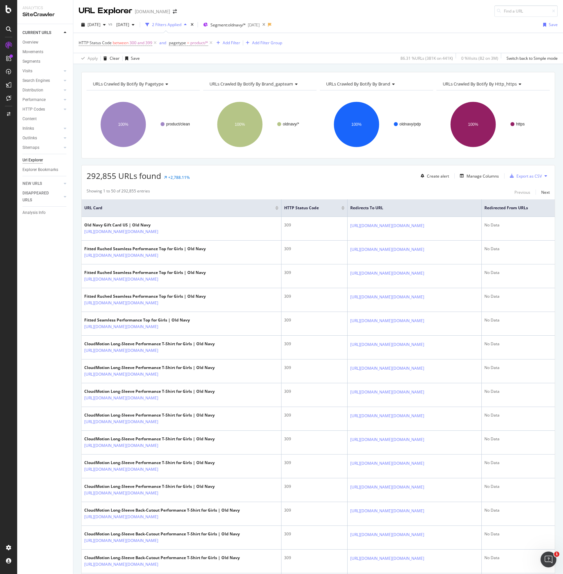
click at [119, 177] on span "292,855 URLs found" at bounding box center [124, 175] width 75 height 11
click at [198, 175] on div "292,855 URLs found +2,788.11% Create alert Manage Columns Export as CSV" at bounding box center [318, 173] width 473 height 16
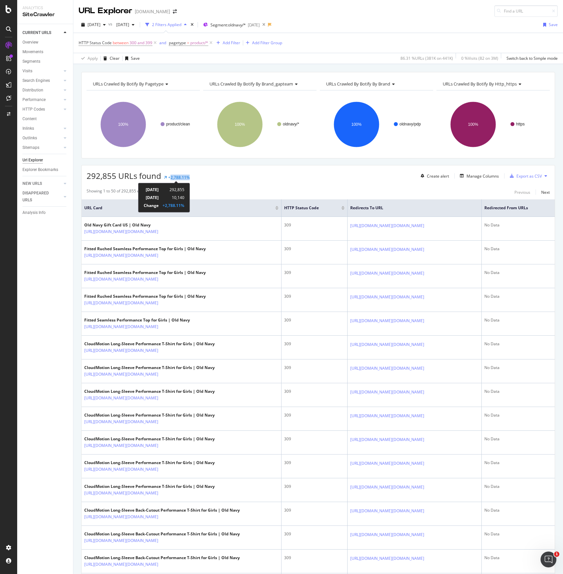
drag, startPoint x: 197, startPoint y: 180, endPoint x: 169, endPoint y: 179, distance: 27.8
click at [169, 179] on div "292,855 URLs found +2,788.11% Create alert Manage Columns Export as CSV" at bounding box center [318, 173] width 473 height 16
click at [98, 177] on span "292,855 URLs found" at bounding box center [124, 175] width 75 height 11
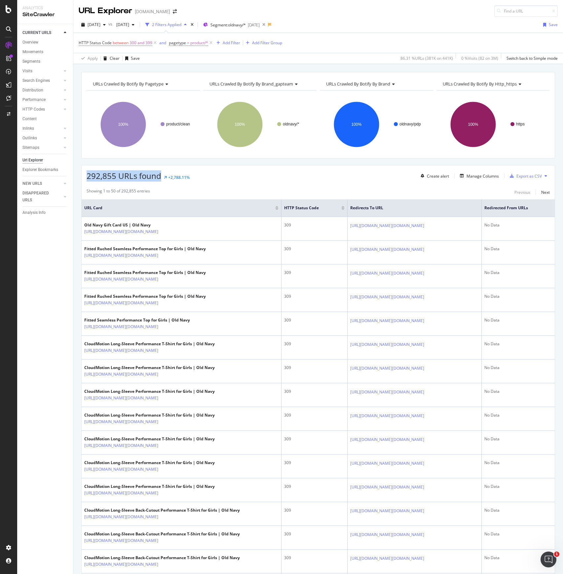
click at [111, 172] on span "292,855 URLs found" at bounding box center [124, 175] width 75 height 11
click at [223, 176] on div "292,855 URLs found +2,788.11% Create alert Manage Columns Export as CSV" at bounding box center [318, 173] width 473 height 16
click at [141, 41] on span "300 and 399" at bounding box center [140, 42] width 23 height 9
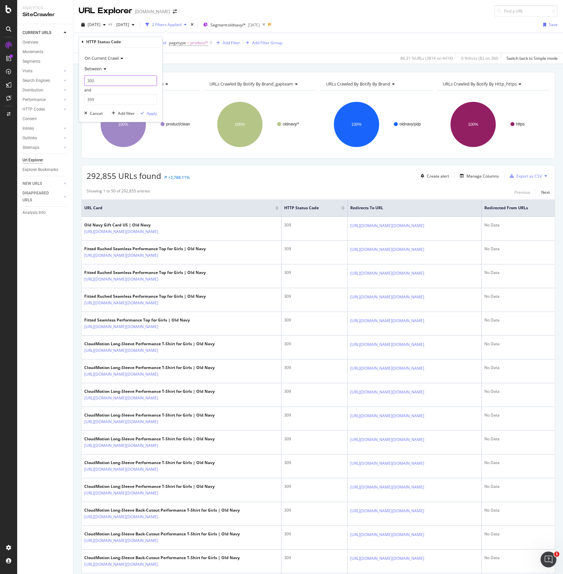
click at [106, 82] on input "300" at bounding box center [120, 80] width 73 height 11
click at [100, 69] on span "Between" at bounding box center [93, 69] width 17 height 6
click at [97, 81] on span "Equal to" at bounding box center [95, 83] width 15 height 6
click at [102, 80] on input "number" at bounding box center [120, 80] width 73 height 11
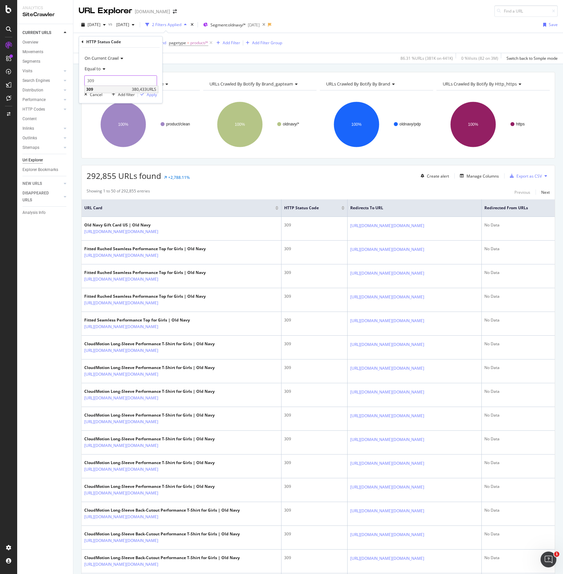
type input "309"
click at [103, 88] on span "309" at bounding box center [108, 90] width 44 height 6
click at [149, 94] on div "Apply" at bounding box center [152, 95] width 10 height 6
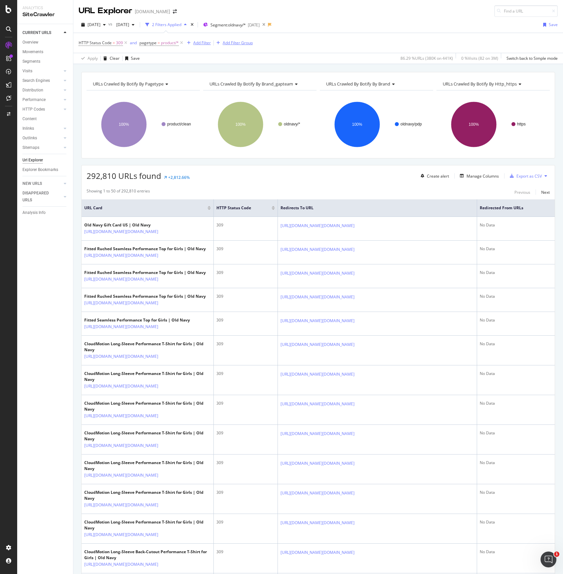
drag, startPoint x: 226, startPoint y: 42, endPoint x: 200, endPoint y: 43, distance: 25.4
click at [200, 43] on div "Add Filter Add Filter Group" at bounding box center [218, 43] width 68 height 8
click at [200, 43] on div "Add Filter" at bounding box center [202, 43] width 18 height 6
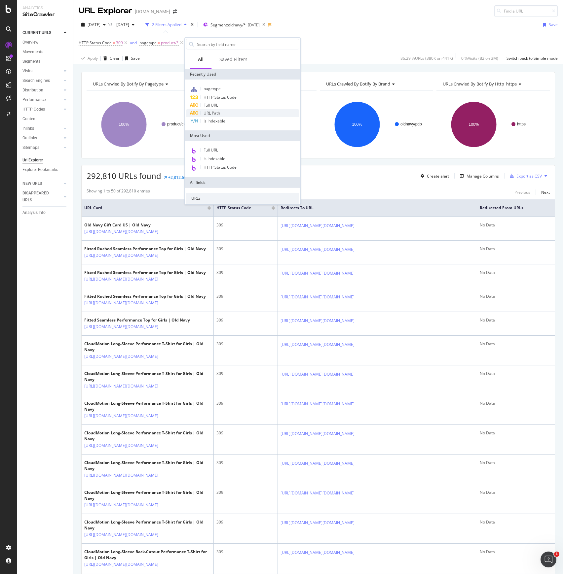
click at [212, 112] on span "URL Path" at bounding box center [211, 113] width 17 height 6
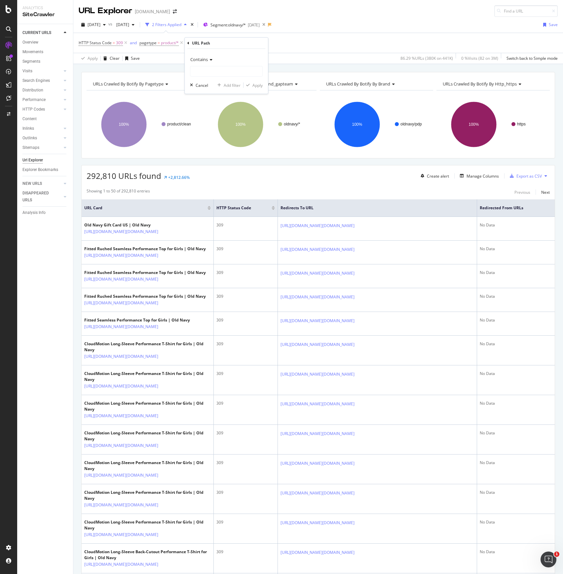
click at [198, 43] on div "URL Path" at bounding box center [201, 43] width 18 height 6
click at [188, 42] on icon at bounding box center [188, 43] width 2 height 4
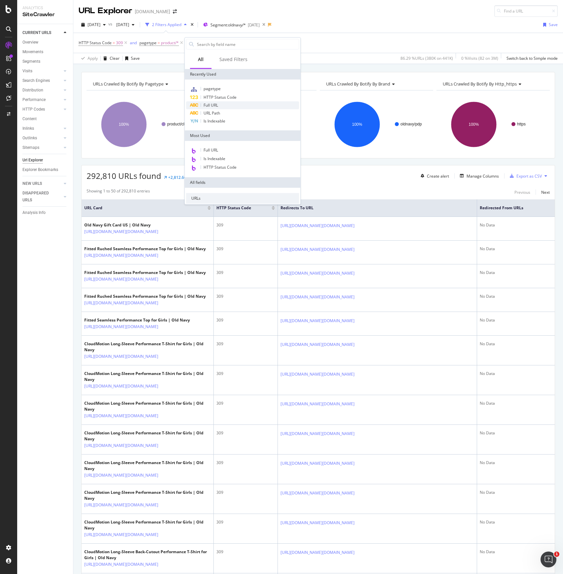
click at [212, 102] on span "Full URL" at bounding box center [210, 105] width 15 height 6
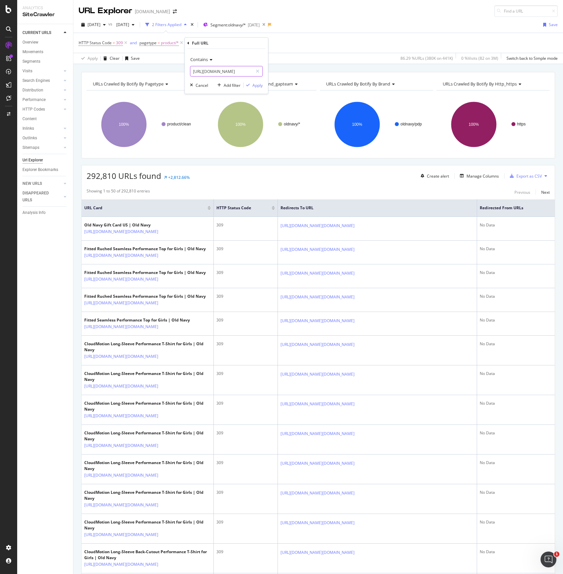
click at [212, 68] on input "https://oldnavy.gap.com/browse/women?cid=5360" at bounding box center [221, 71] width 62 height 11
type input "="
type input "smartlink"
click at [253, 84] on div "Apply" at bounding box center [257, 85] width 10 height 6
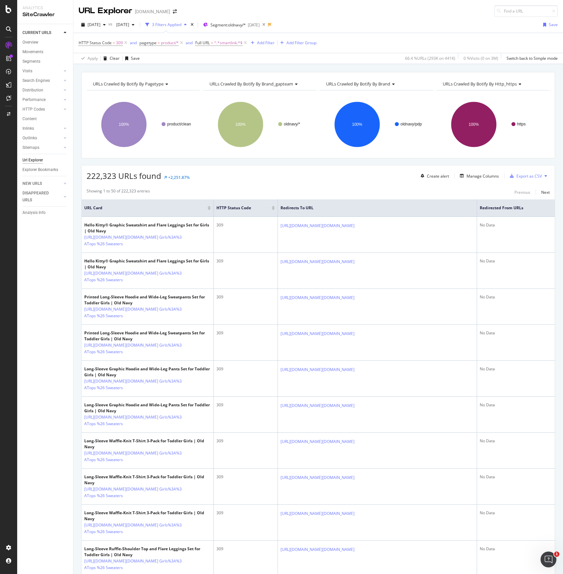
click at [107, 175] on span "222,323 URLs found" at bounding box center [124, 175] width 75 height 11
click at [128, 180] on span "222,323 URLs found" at bounding box center [124, 175] width 75 height 11
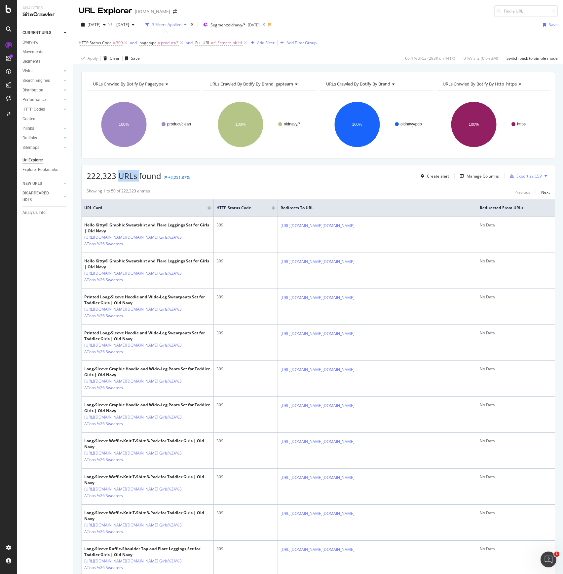
click at [128, 180] on span "222,323 URLs found" at bounding box center [124, 175] width 75 height 11
click at [173, 176] on div "+2,251.87%" at bounding box center [178, 178] width 21 height 6
click at [193, 176] on div "222,323 URLs found +2,251.87% Create alert Manage Columns Export as CSV" at bounding box center [318, 173] width 473 height 16
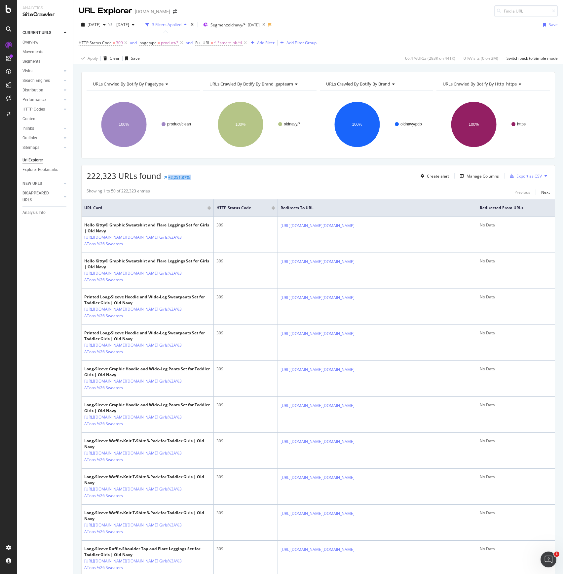
drag, startPoint x: 193, startPoint y: 176, endPoint x: 163, endPoint y: 176, distance: 30.4
click at [163, 176] on div "222,323 URLs found +2,251.87% Create alert Manage Columns Export as CSV" at bounding box center [318, 173] width 473 height 16
click at [214, 179] on div "222,323 URLs found +2,251.87% Create alert Manage Columns Export as CSV" at bounding box center [318, 173] width 473 height 16
drag, startPoint x: 203, startPoint y: 179, endPoint x: 164, endPoint y: 178, distance: 39.0
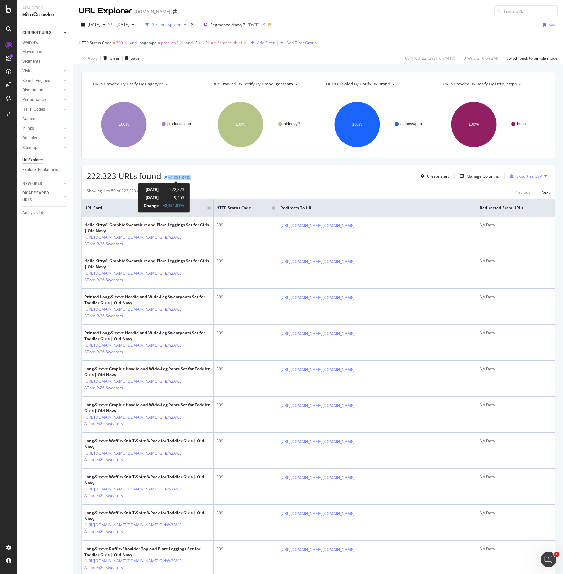
click at [164, 178] on div "222,323 URLs found +2,251.87% Create alert Manage Columns Export as CSV" at bounding box center [318, 173] width 473 height 16
click at [199, 176] on div "222,323 URLs found +2,251.87% Create alert Manage Columns Export as CSV" at bounding box center [318, 173] width 473 height 16
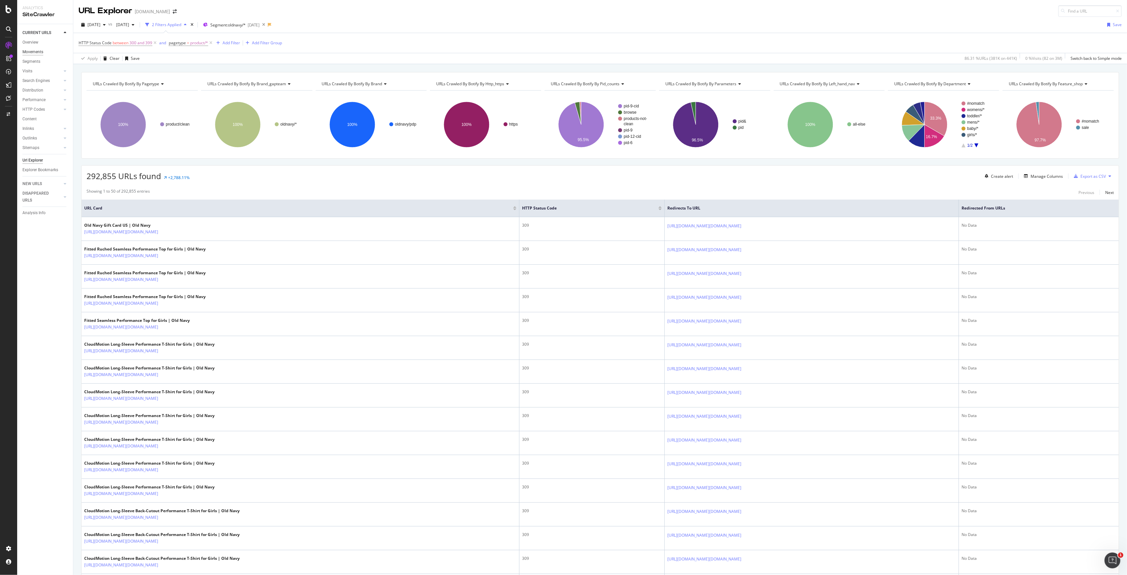
click at [37, 51] on div "Movements" at bounding box center [32, 52] width 21 height 7
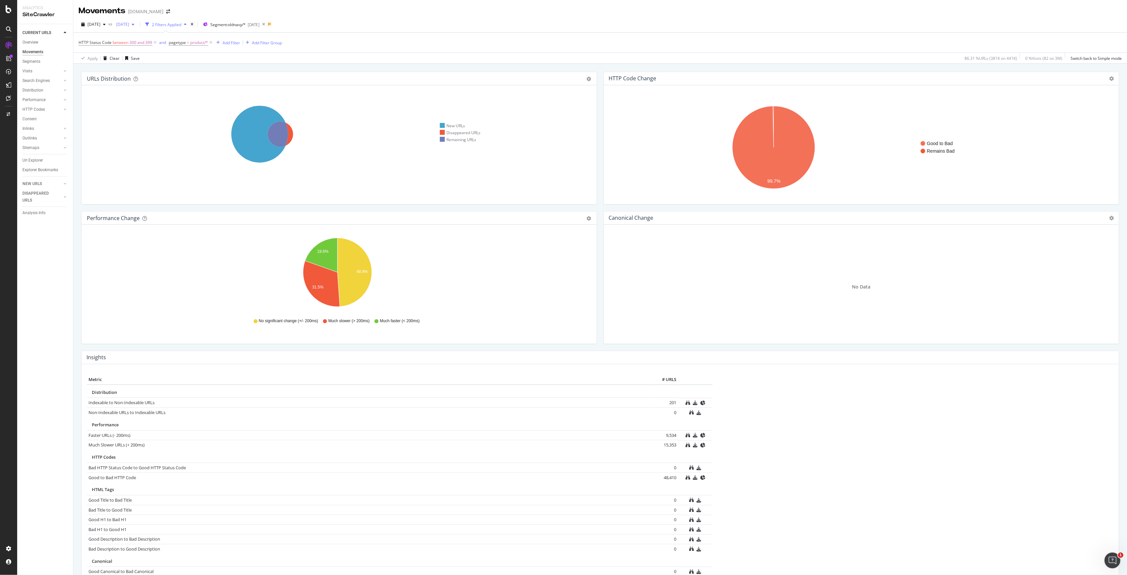
click at [129, 24] on span "2025 Aug. 20th" at bounding box center [122, 24] width 16 height 6
click at [106, 21] on div "[DATE]" at bounding box center [94, 24] width 30 height 10
click at [132, 64] on div "410K URLs" at bounding box center [136, 65] width 19 height 6
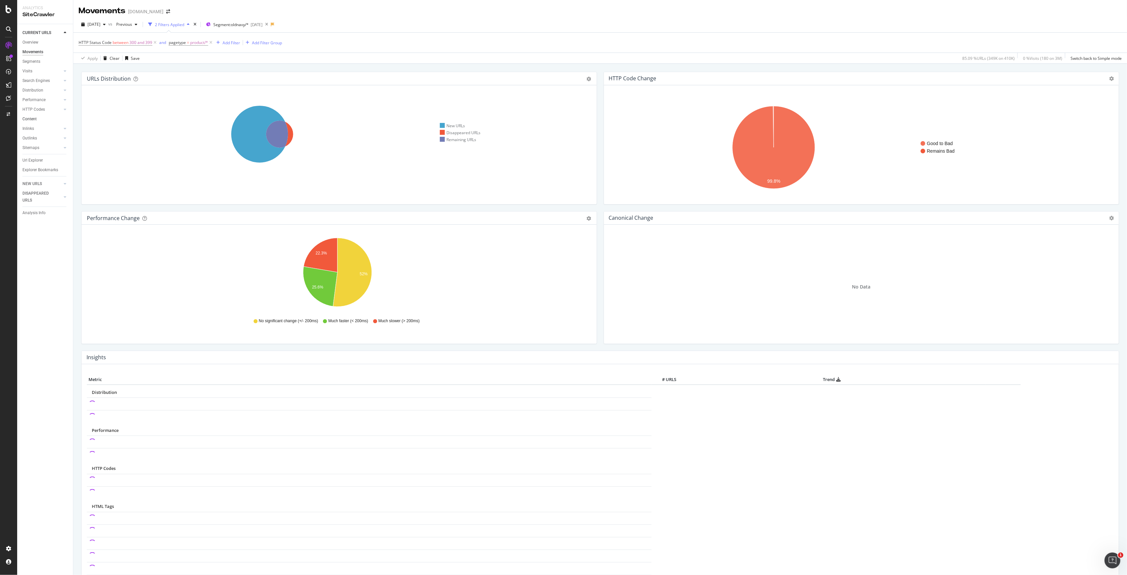
click at [64, 120] on div at bounding box center [65, 119] width 7 height 7
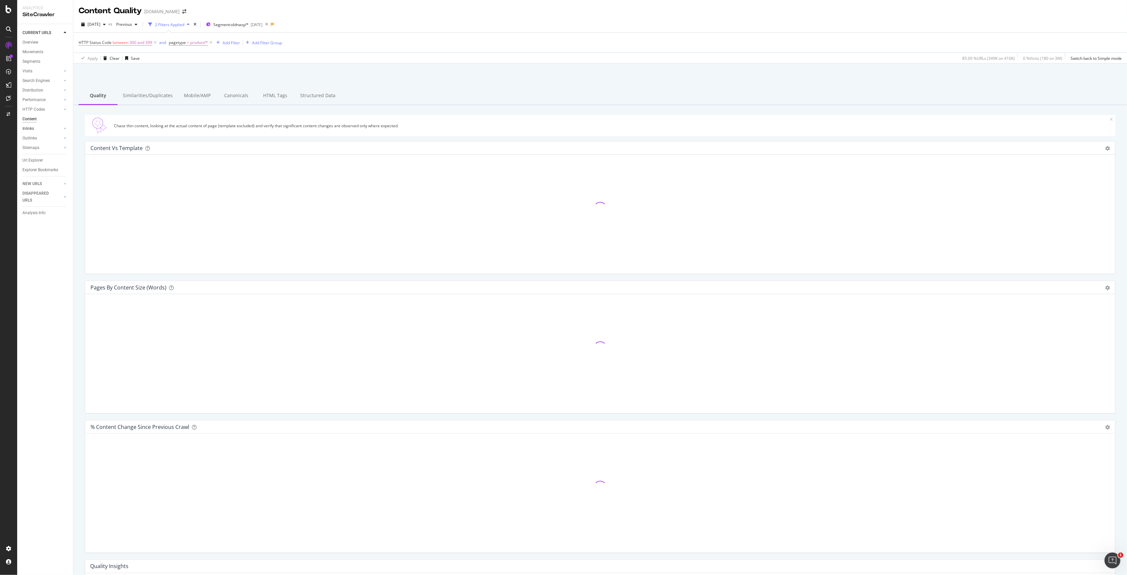
click at [50, 129] on link "Inlinks" at bounding box center [41, 128] width 39 height 7
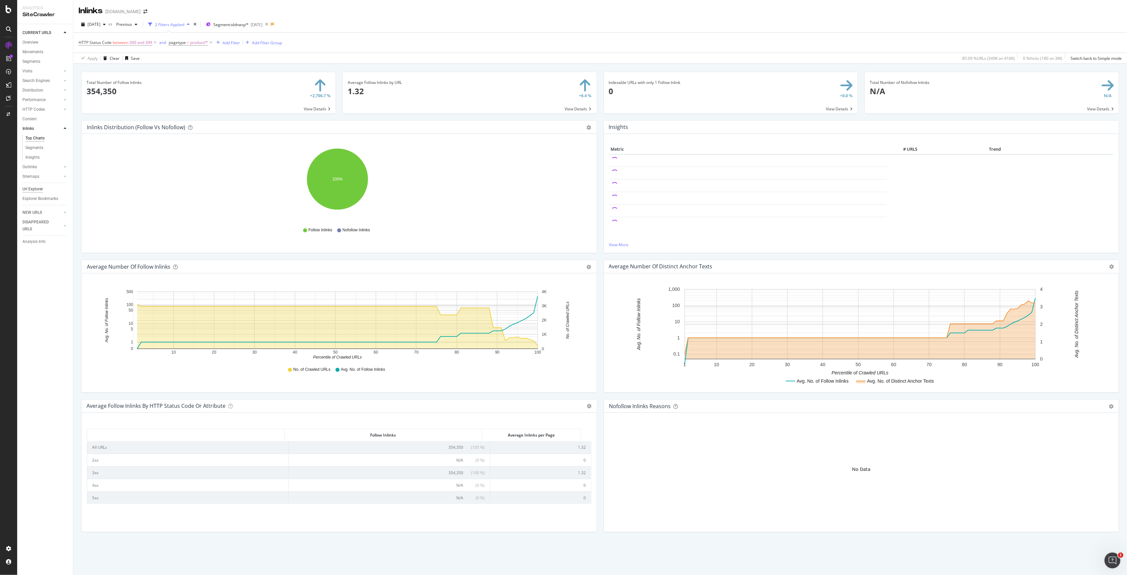
click at [31, 189] on div "Url Explorer" at bounding box center [32, 189] width 20 height 7
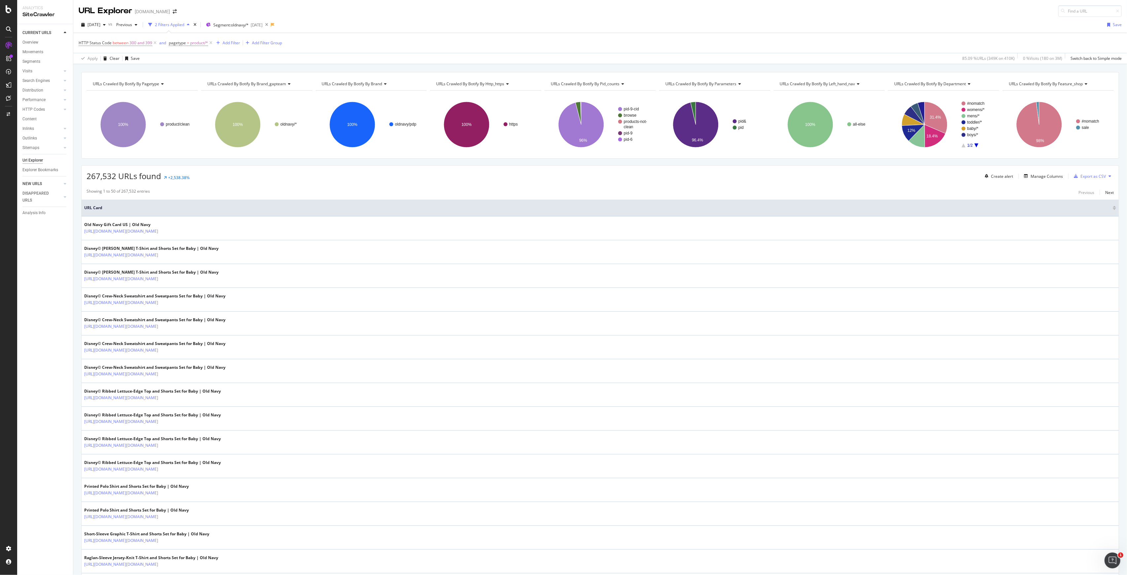
click at [61, 181] on link "NEW URLS" at bounding box center [41, 183] width 39 height 7
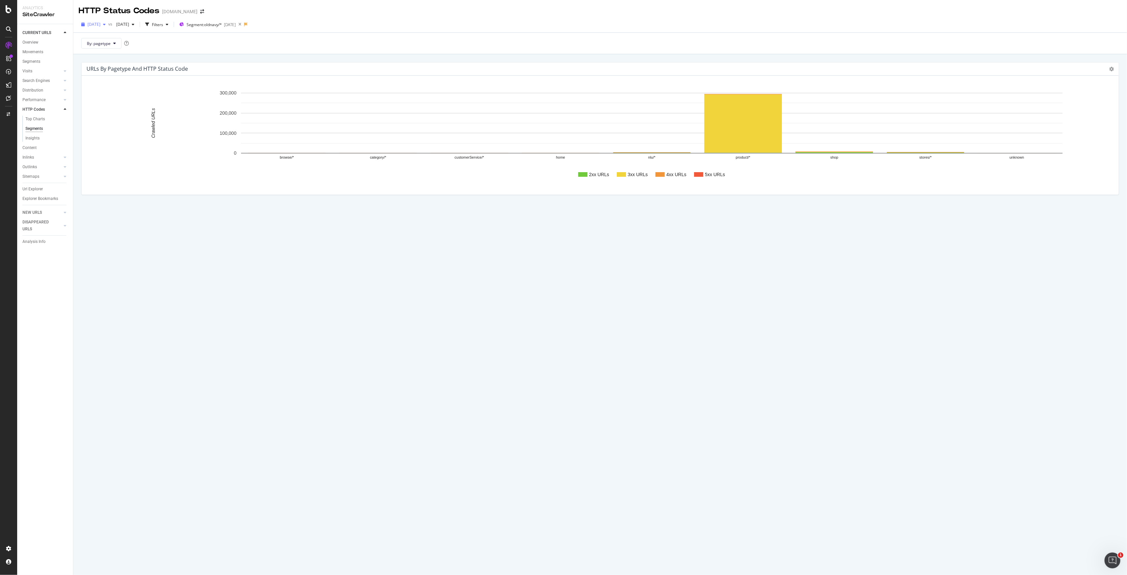
click at [100, 25] on span "[DATE]" at bounding box center [94, 24] width 13 height 6
click at [139, 50] on div "280K URLs" at bounding box center [136, 48] width 19 height 6
click at [112, 23] on icon "button" at bounding box center [110, 24] width 3 height 4
click at [140, 60] on div "501K URLs" at bounding box center [136, 60] width 19 height 6
click at [108, 25] on div "button" at bounding box center [104, 24] width 8 height 4
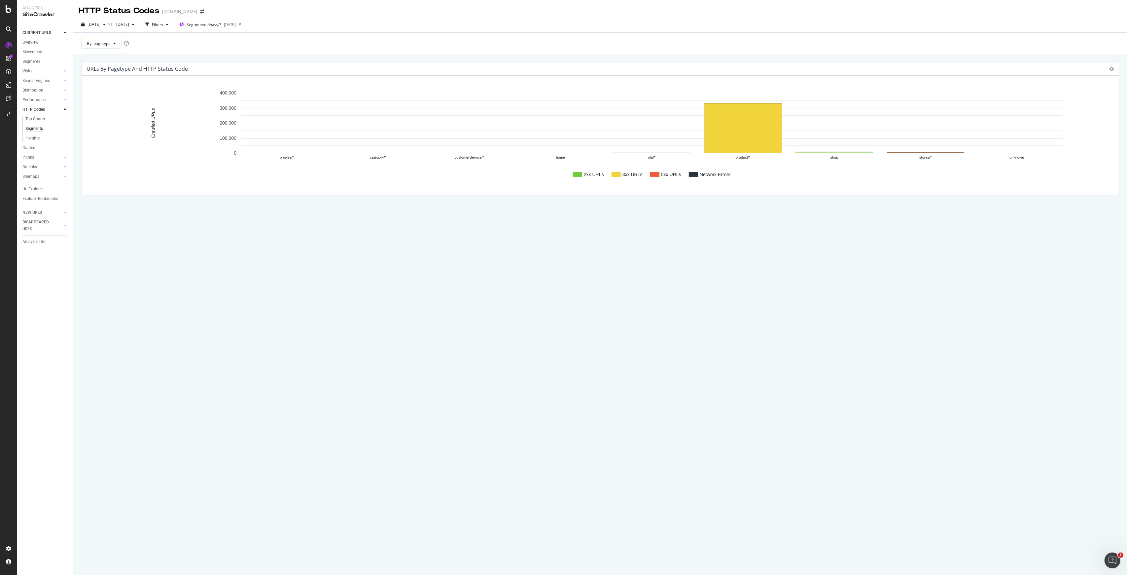
click at [164, 182] on rect "A chart." at bounding box center [600, 137] width 1027 height 103
click at [34, 139] on div "Insights" at bounding box center [32, 138] width 14 height 7
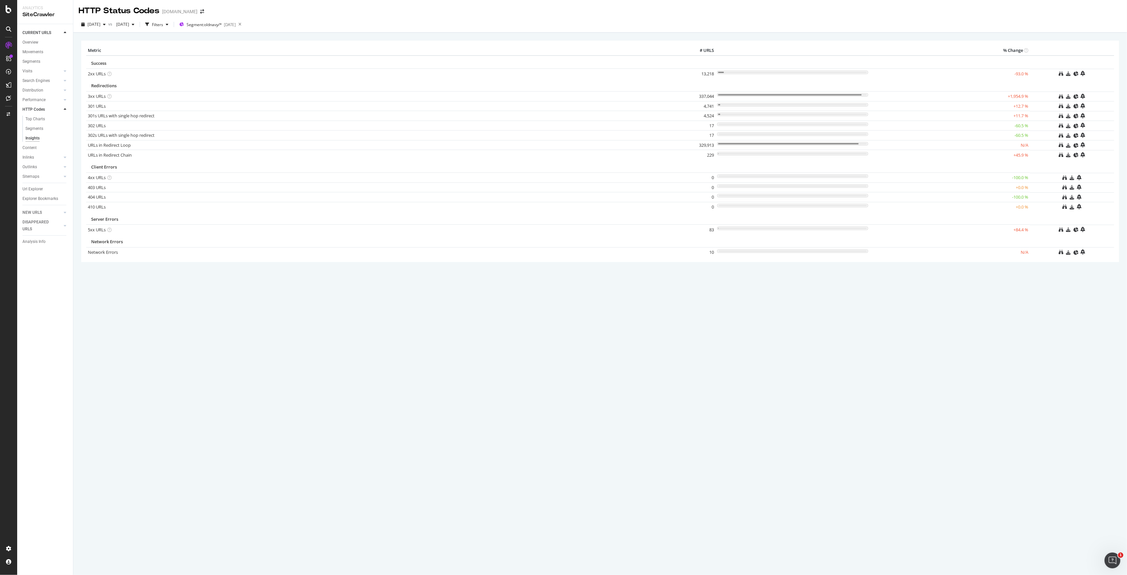
drag, startPoint x: 735, startPoint y: 143, endPoint x: 627, endPoint y: 148, distance: 108.1
click at [653, 148] on tr "URLs in Redirect Loop 329,913 N/A" at bounding box center [600, 145] width 1028 height 10
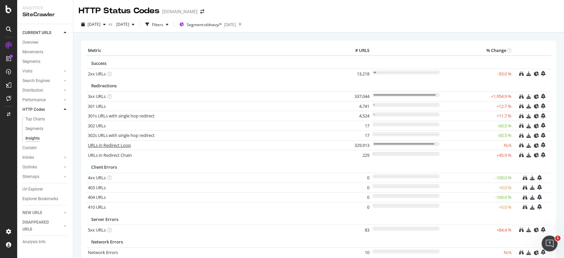
click at [119, 145] on link "URLs in Redirect Loop" at bounding box center [109, 145] width 43 height 6
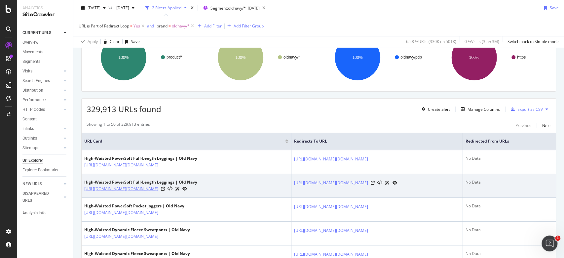
scroll to position [88, 0]
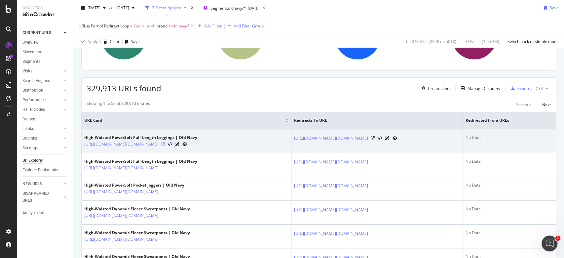
click at [165, 142] on icon at bounding box center [163, 144] width 4 height 4
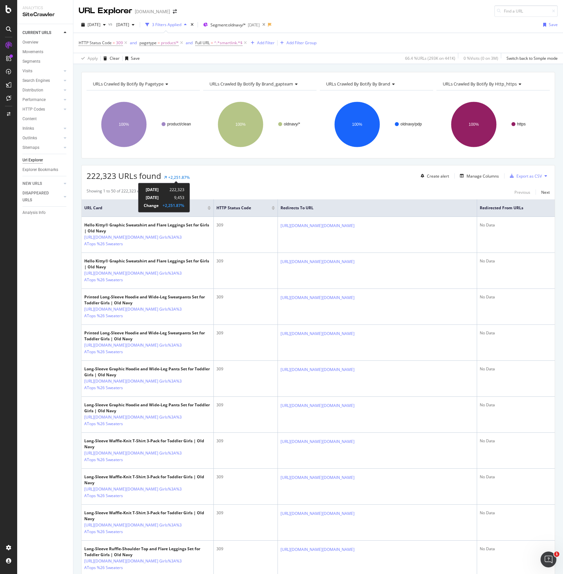
drag, startPoint x: 87, startPoint y: 177, endPoint x: 174, endPoint y: 175, distance: 86.9
click at [169, 177] on div "222,323 URLs found +2,251.87%" at bounding box center [138, 175] width 103 height 11
click at [197, 176] on div "222,323 URLs found +2,251.87% Create alert Manage Columns Export as CSV" at bounding box center [318, 173] width 473 height 16
drag, startPoint x: 190, startPoint y: 178, endPoint x: 100, endPoint y: 179, distance: 89.9
click at [101, 179] on div "222,323 URLs found +2,251.87% Create alert Manage Columns Export as CSV" at bounding box center [318, 173] width 473 height 16
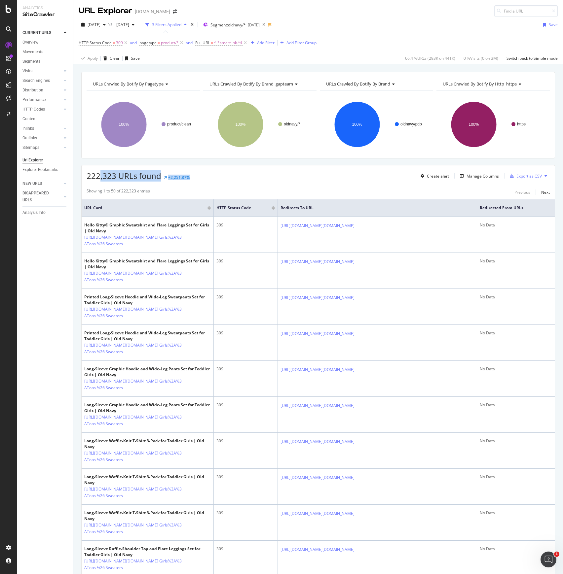
click at [128, 176] on span "222,323 URLs found" at bounding box center [124, 175] width 75 height 11
click at [259, 172] on div "222,323 URLs found +2,251.87% Create alert Manage Columns Export as CSV" at bounding box center [318, 173] width 473 height 16
click at [227, 41] on span "^.*smartlink.*$" at bounding box center [228, 42] width 28 height 9
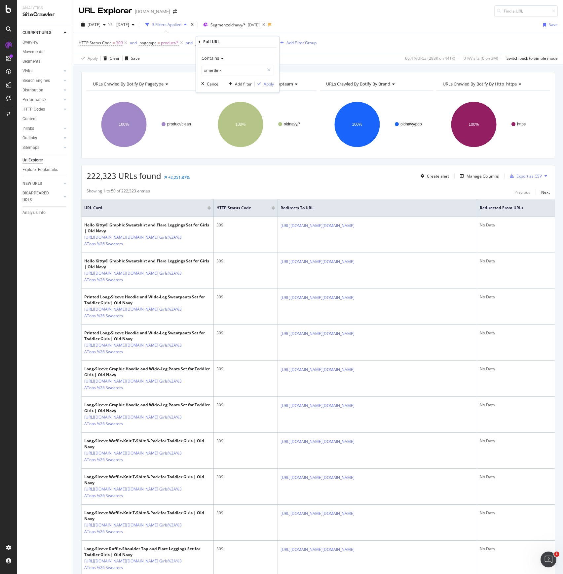
click at [219, 57] on icon at bounding box center [221, 58] width 5 height 4
click at [227, 131] on span "Doesn't contain" at bounding box center [218, 132] width 29 height 6
click at [264, 84] on div "Apply" at bounding box center [269, 84] width 10 height 6
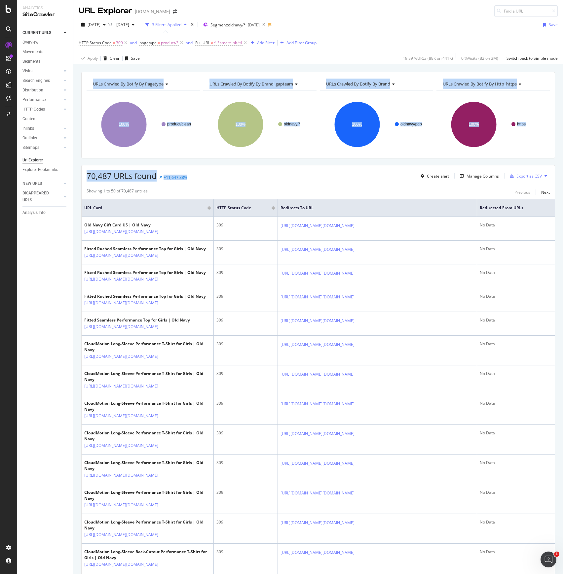
drag, startPoint x: 84, startPoint y: 72, endPoint x: 299, endPoint y: 175, distance: 237.7
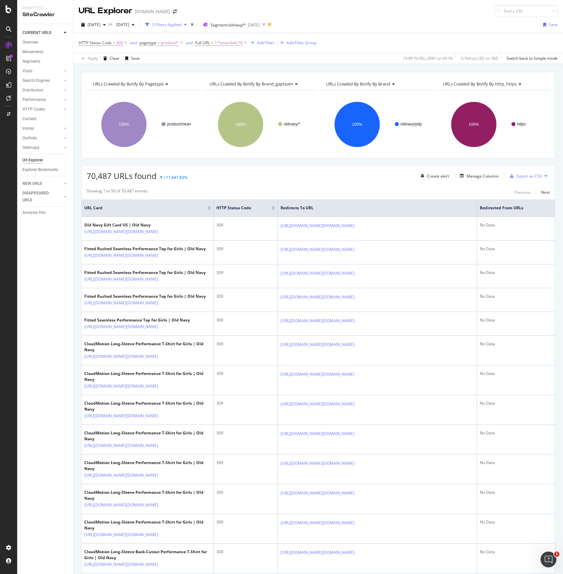
click at [301, 173] on div "70,487 URLs found +11,647.83% Create alert Manage Columns Export as CSV" at bounding box center [318, 173] width 473 height 16
